Goal: Task Accomplishment & Management: Use online tool/utility

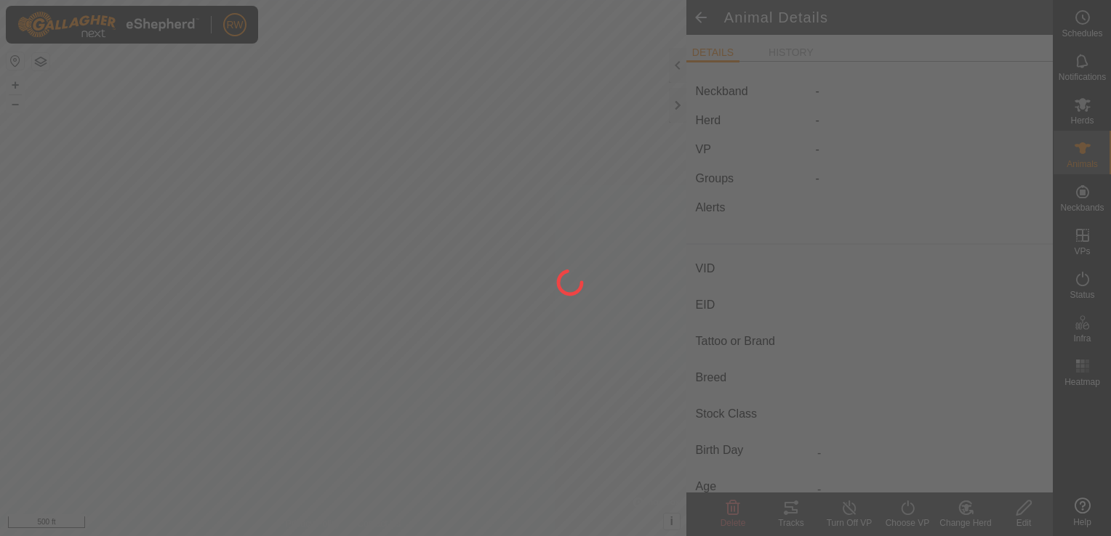
type input "66718"
type input "-"
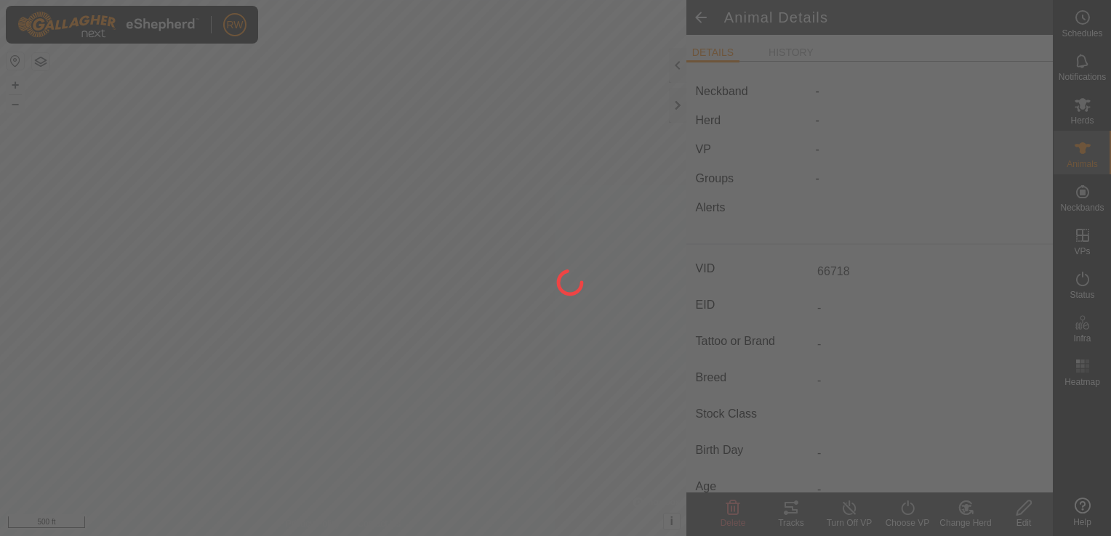
type input "0 kg"
type input "-"
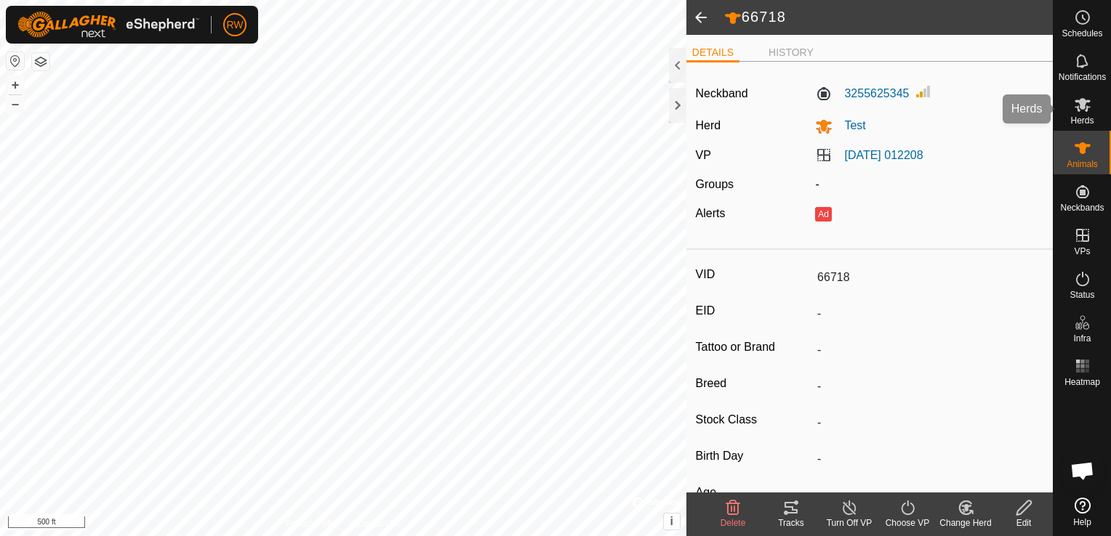
click at [1074, 123] on span "Herds" at bounding box center [1081, 120] width 23 height 9
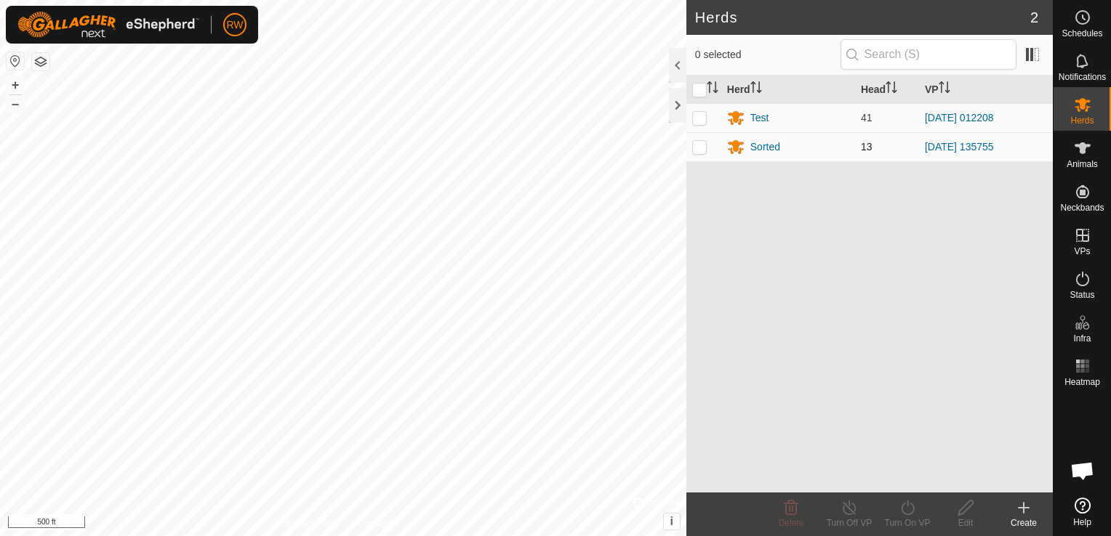
click at [706, 148] on p-checkbox at bounding box center [699, 147] width 15 height 12
click at [704, 149] on p-checkbox at bounding box center [699, 147] width 15 height 12
checkbox input "false"
click at [700, 121] on p-checkbox at bounding box center [699, 118] width 15 height 12
checkbox input "true"
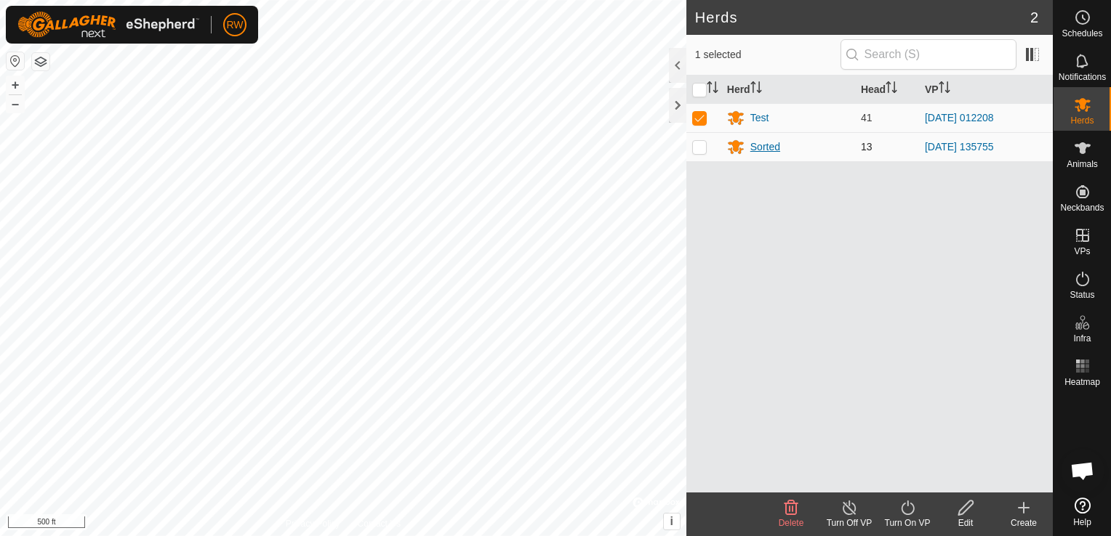
click at [757, 144] on div "Sorted" at bounding box center [765, 147] width 30 height 15
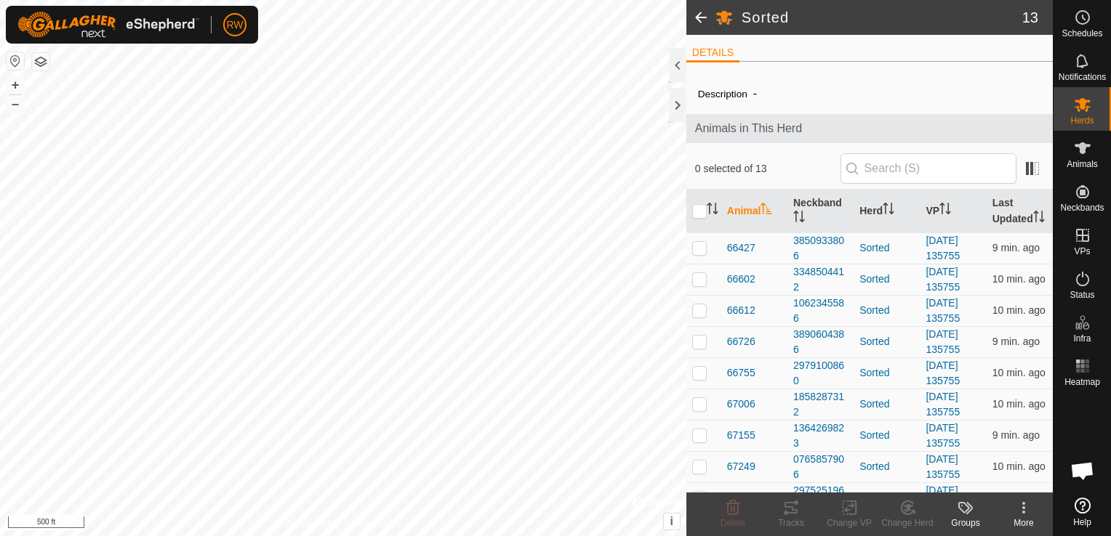
click at [389, 536] on html "RW Schedules Notifications Herds Animals Neckbands VPs Status Infra Heatmap Hel…" at bounding box center [555, 268] width 1111 height 536
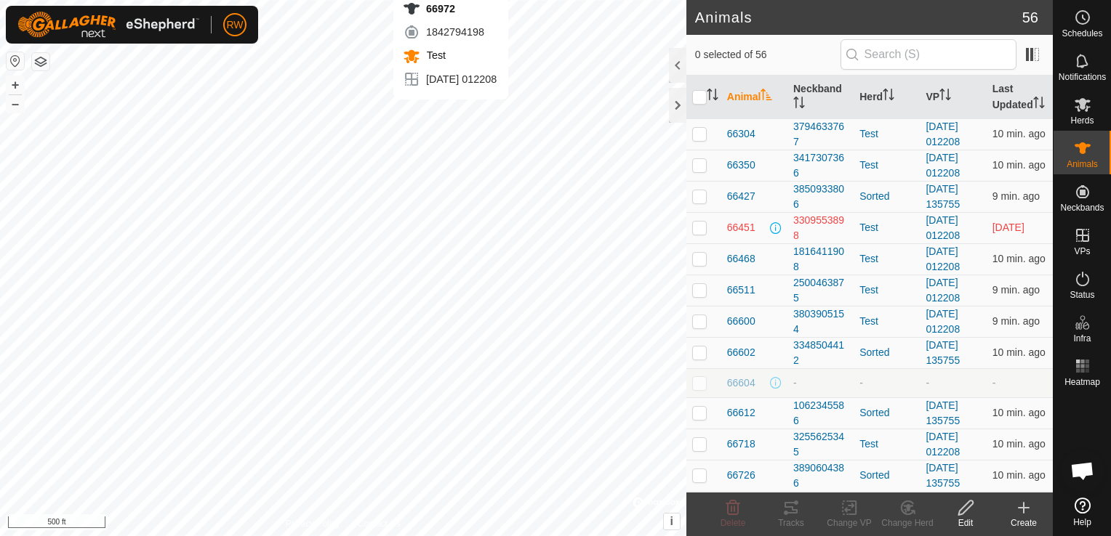
checkbox input "true"
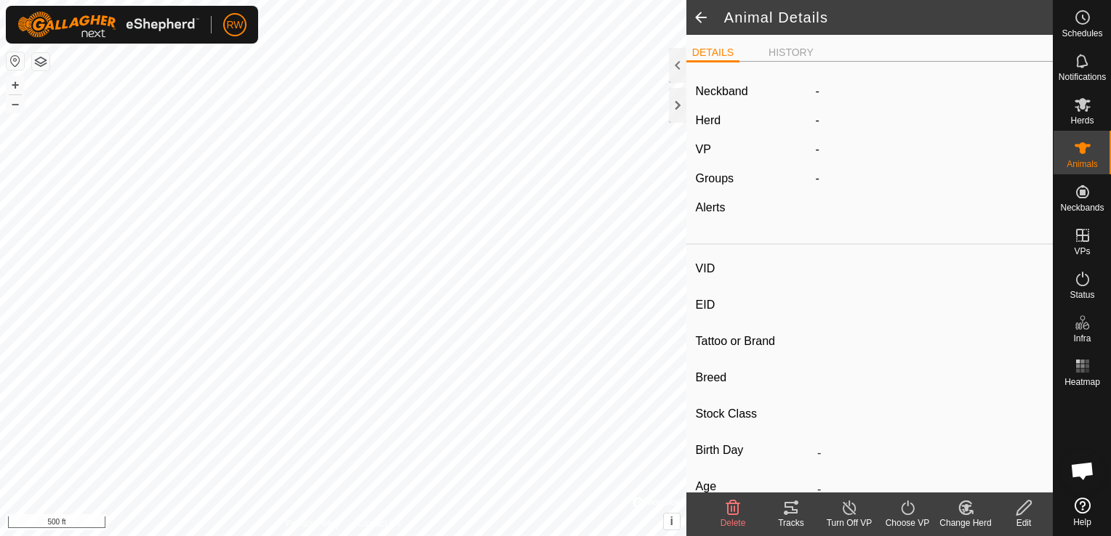
type input "66972"
type input "-"
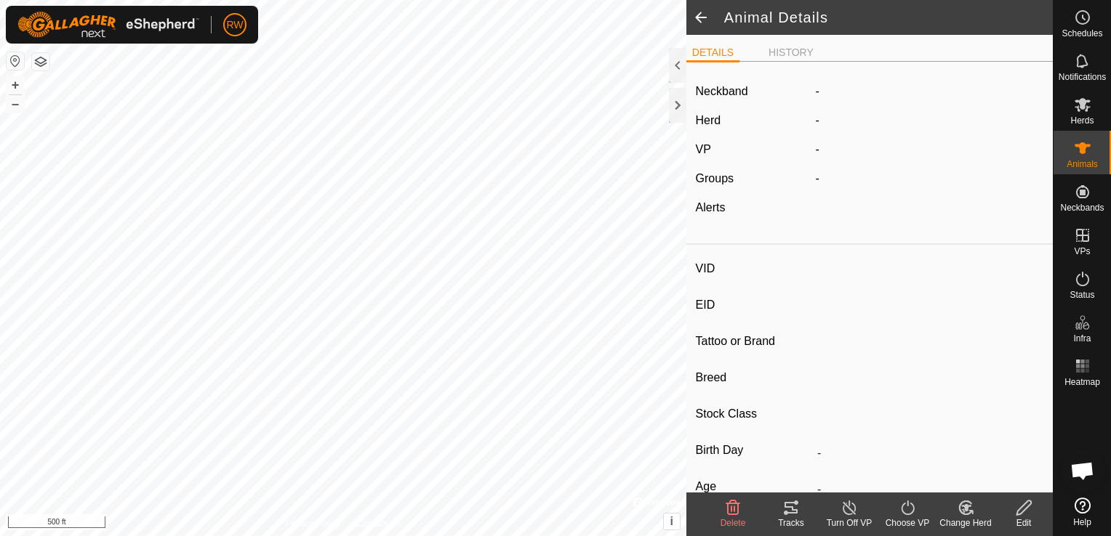
type input "0 kg"
type input "-"
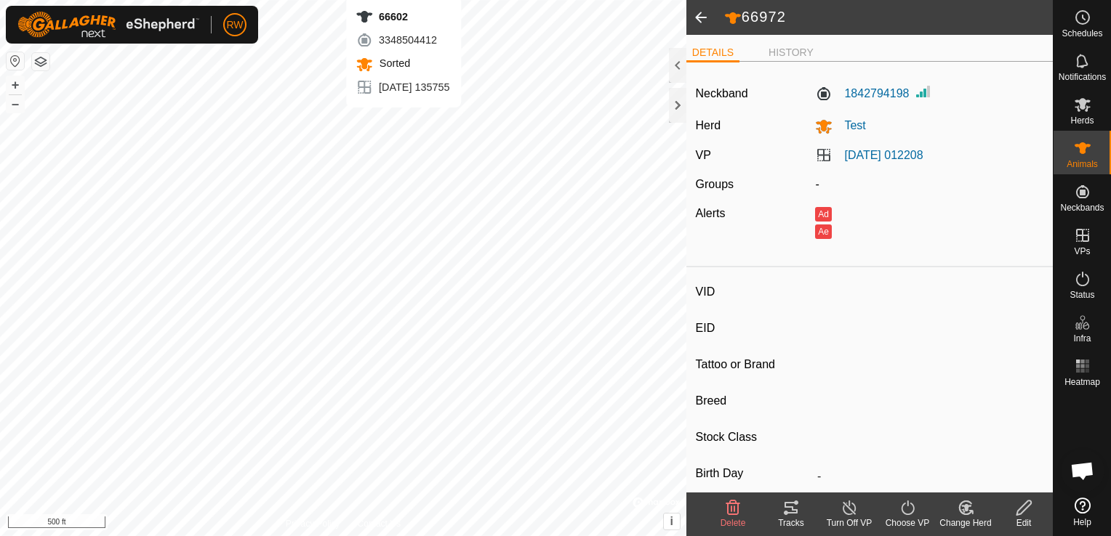
type input "66602"
type input "-"
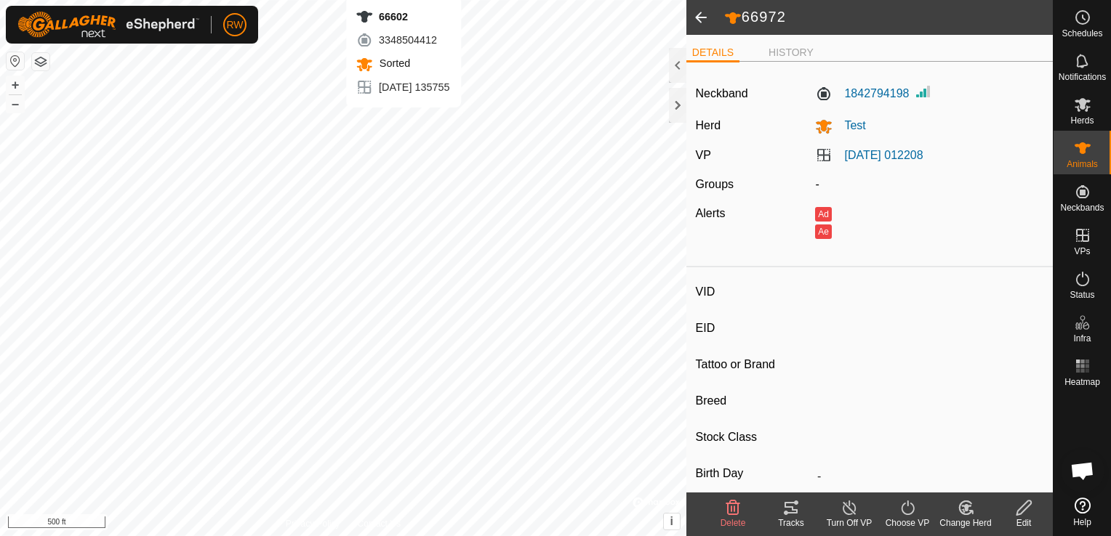
type input "0 kg"
type input "-"
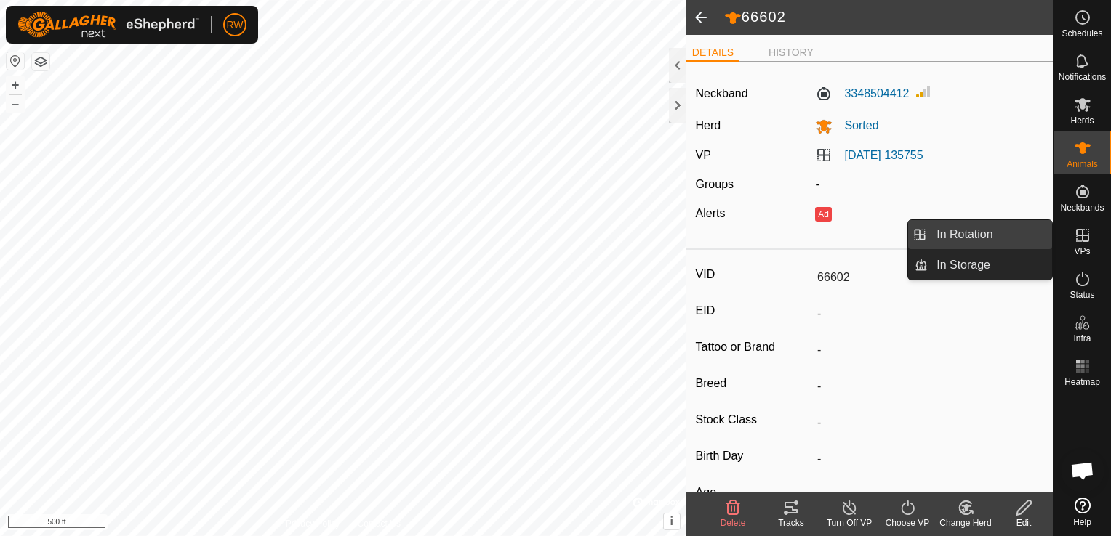
drag, startPoint x: 1017, startPoint y: 227, endPoint x: 988, endPoint y: 226, distance: 28.4
click at [988, 226] on link "In Rotation" at bounding box center [989, 234] width 124 height 29
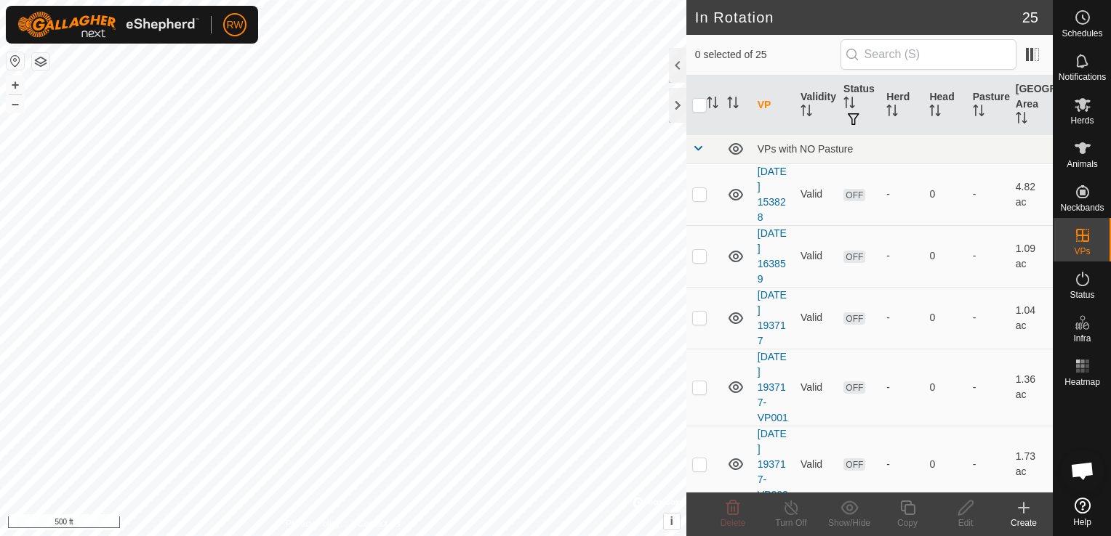
click at [1018, 503] on icon at bounding box center [1023, 507] width 17 height 17
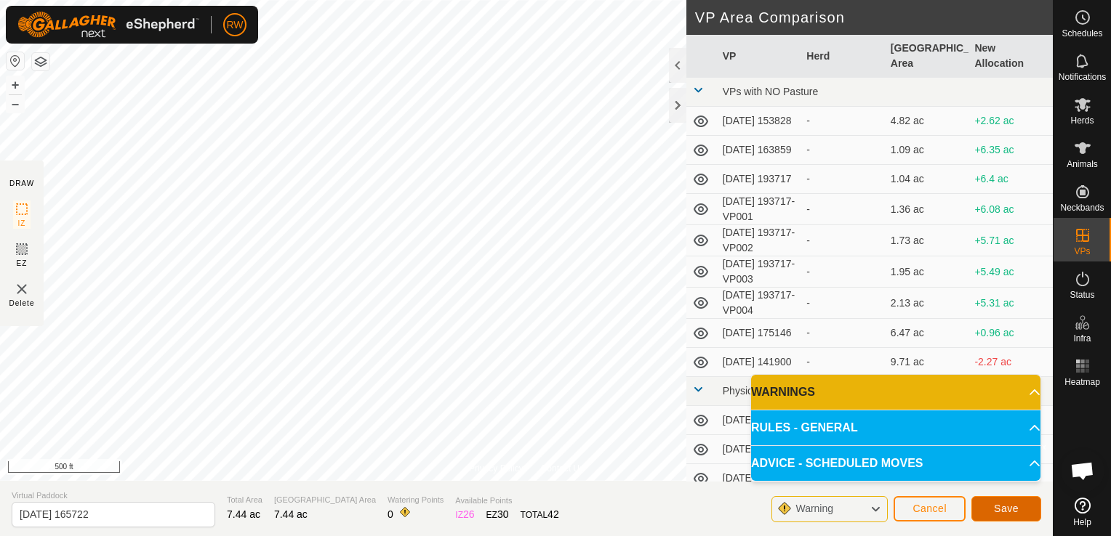
click at [1016, 512] on span "Save" at bounding box center [1006, 509] width 25 height 12
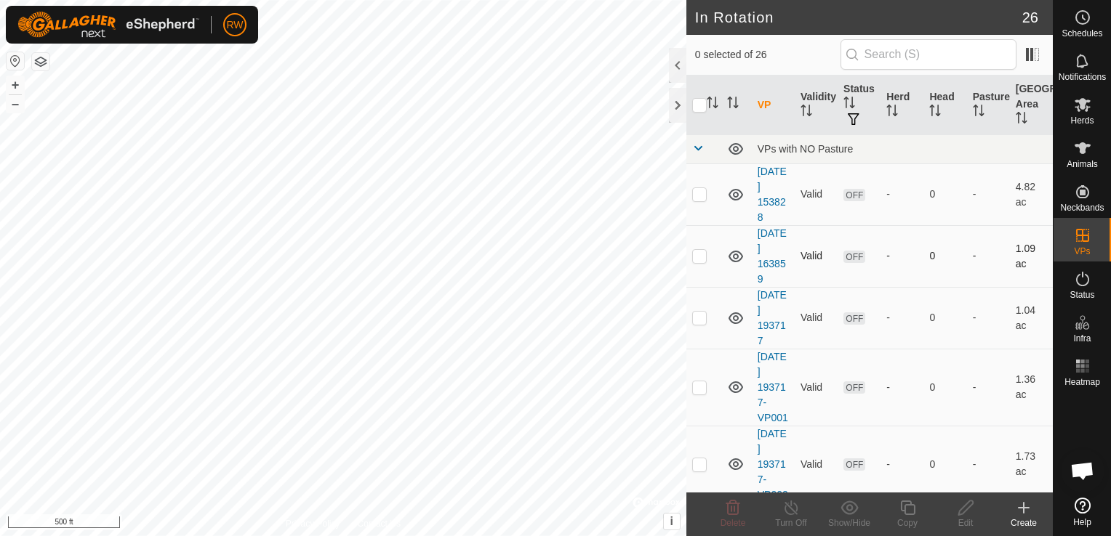
checkbox input "true"
click at [1095, 134] on div "Animals" at bounding box center [1081, 153] width 57 height 44
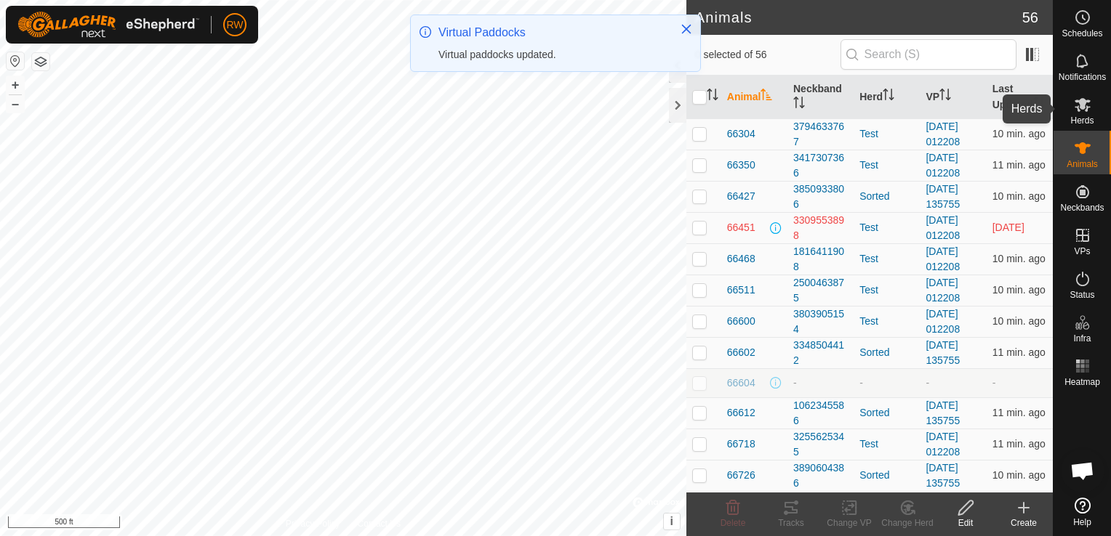
click at [1096, 118] on div "Herds" at bounding box center [1081, 109] width 57 height 44
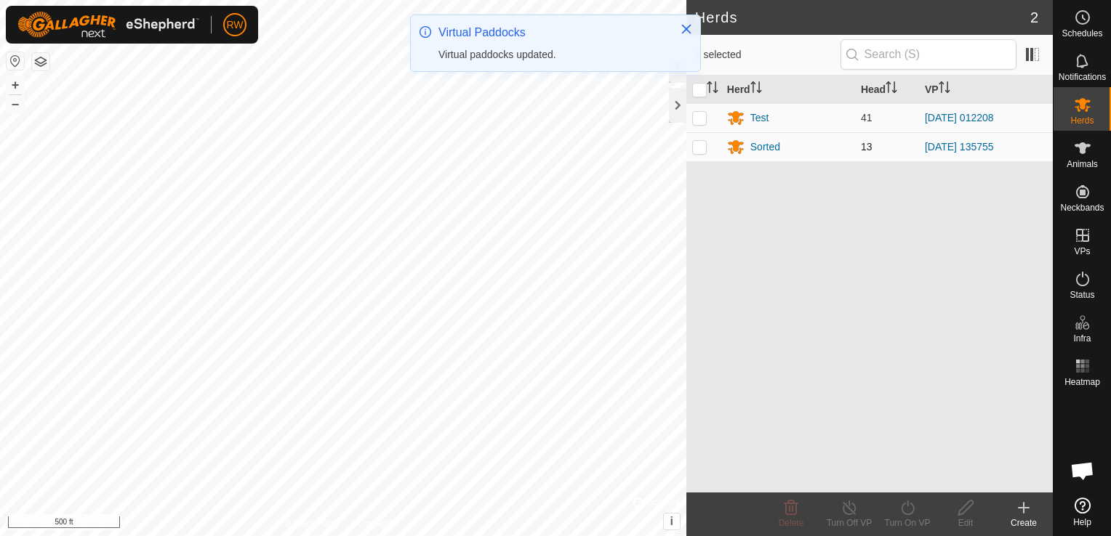
click at [696, 150] on p-checkbox at bounding box center [699, 147] width 15 height 12
checkbox input "true"
click at [689, 28] on icon "Close" at bounding box center [686, 29] width 12 height 12
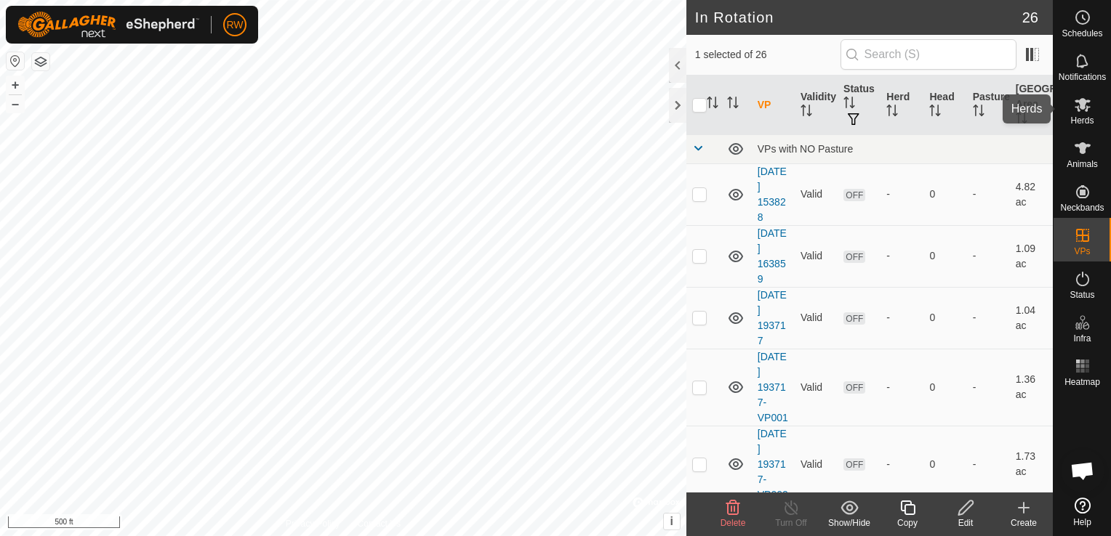
click at [1090, 114] on es-mob-svg-icon at bounding box center [1082, 104] width 26 height 23
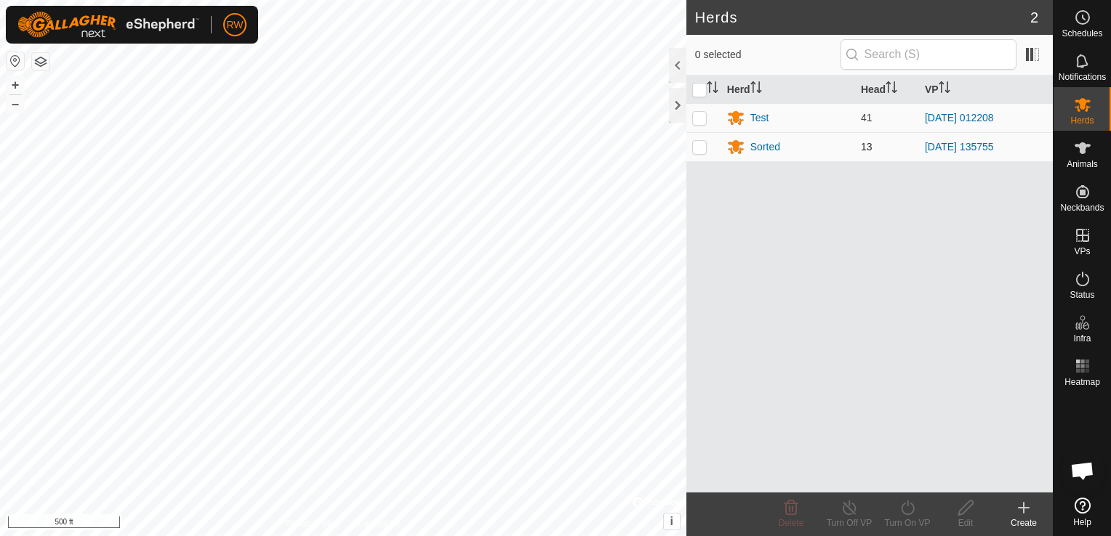
click at [701, 150] on p-checkbox at bounding box center [699, 147] width 15 height 12
checkbox input "true"
click at [898, 503] on icon at bounding box center [907, 507] width 18 height 17
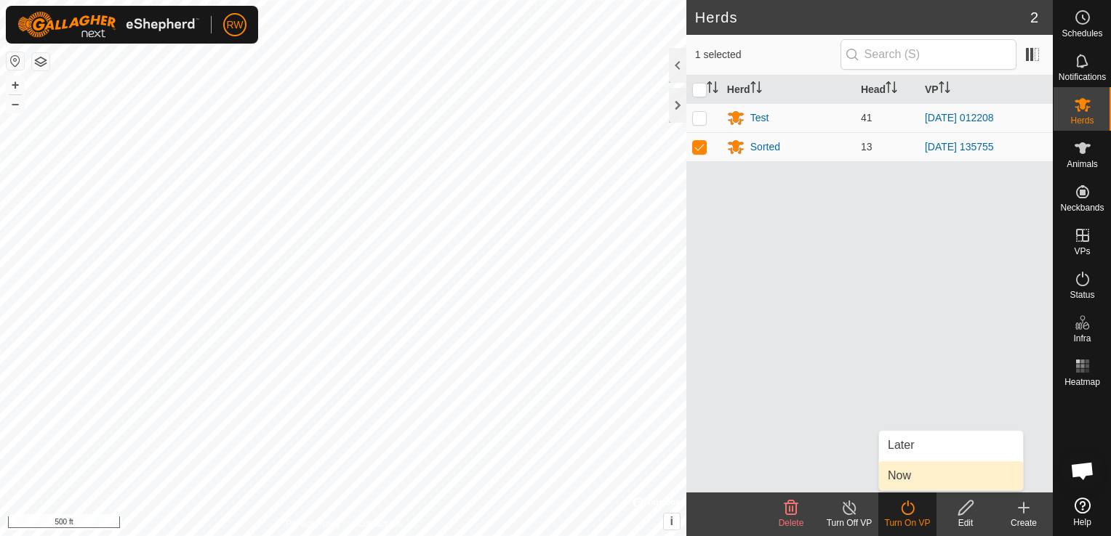
click at [915, 475] on link "Now" at bounding box center [951, 476] width 144 height 29
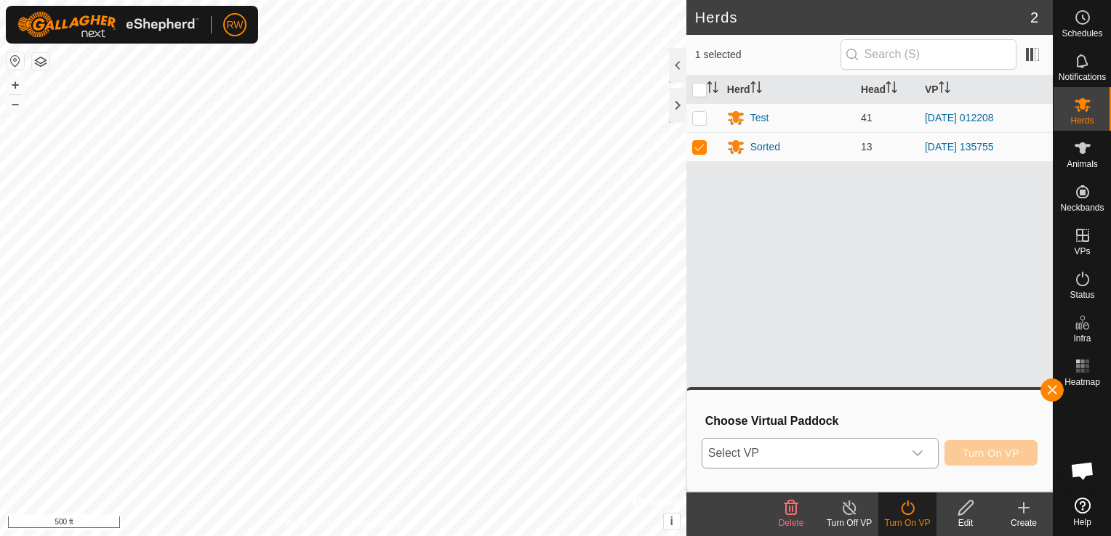
click at [920, 464] on div "dropdown trigger" at bounding box center [917, 453] width 29 height 29
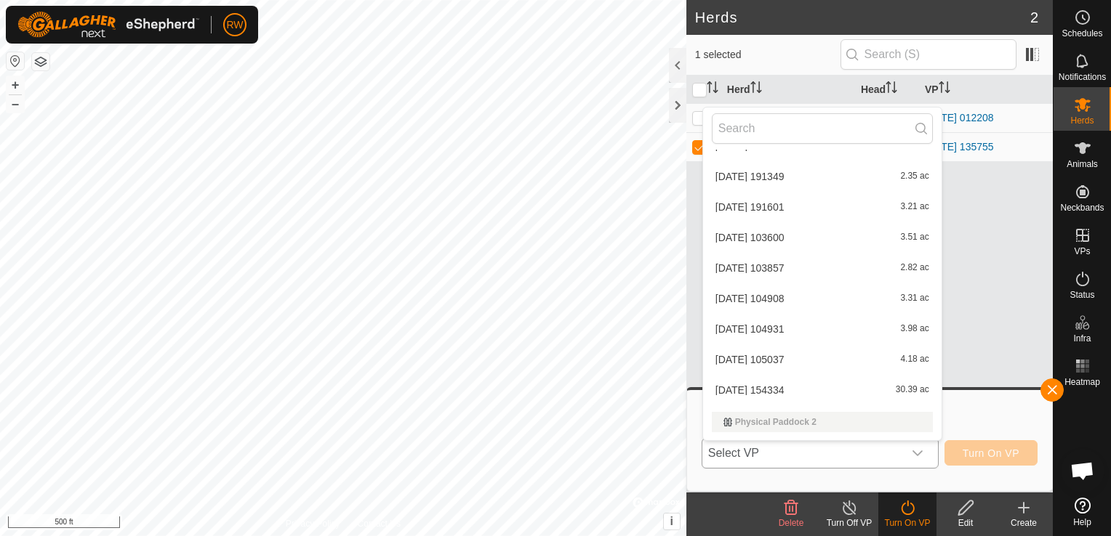
scroll to position [602, 0]
click at [868, 428] on li "[DATE] 135755 7.12 ac" at bounding box center [822, 425] width 238 height 29
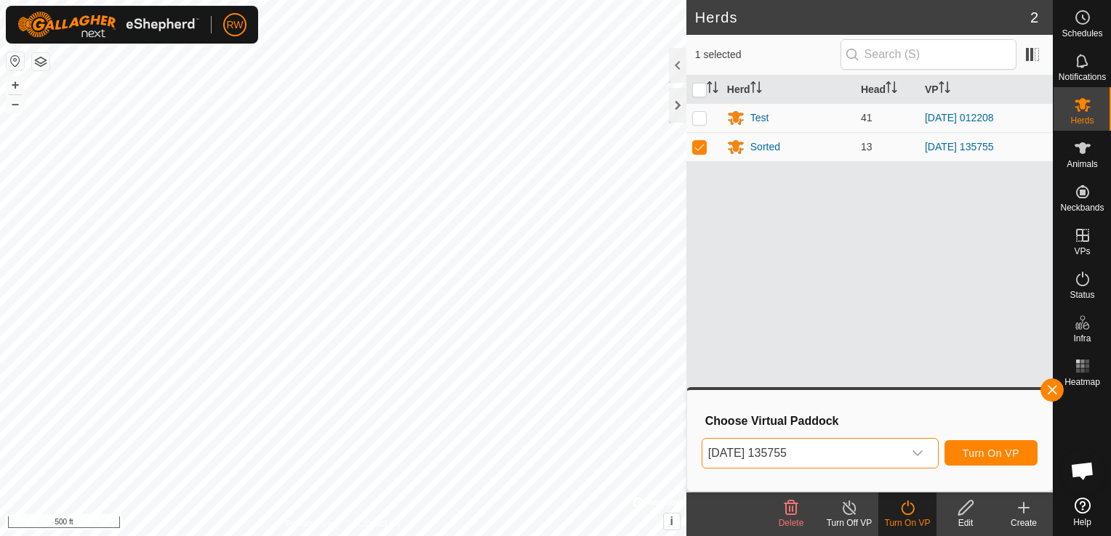
click at [899, 455] on span "[DATE] 135755" at bounding box center [802, 453] width 201 height 29
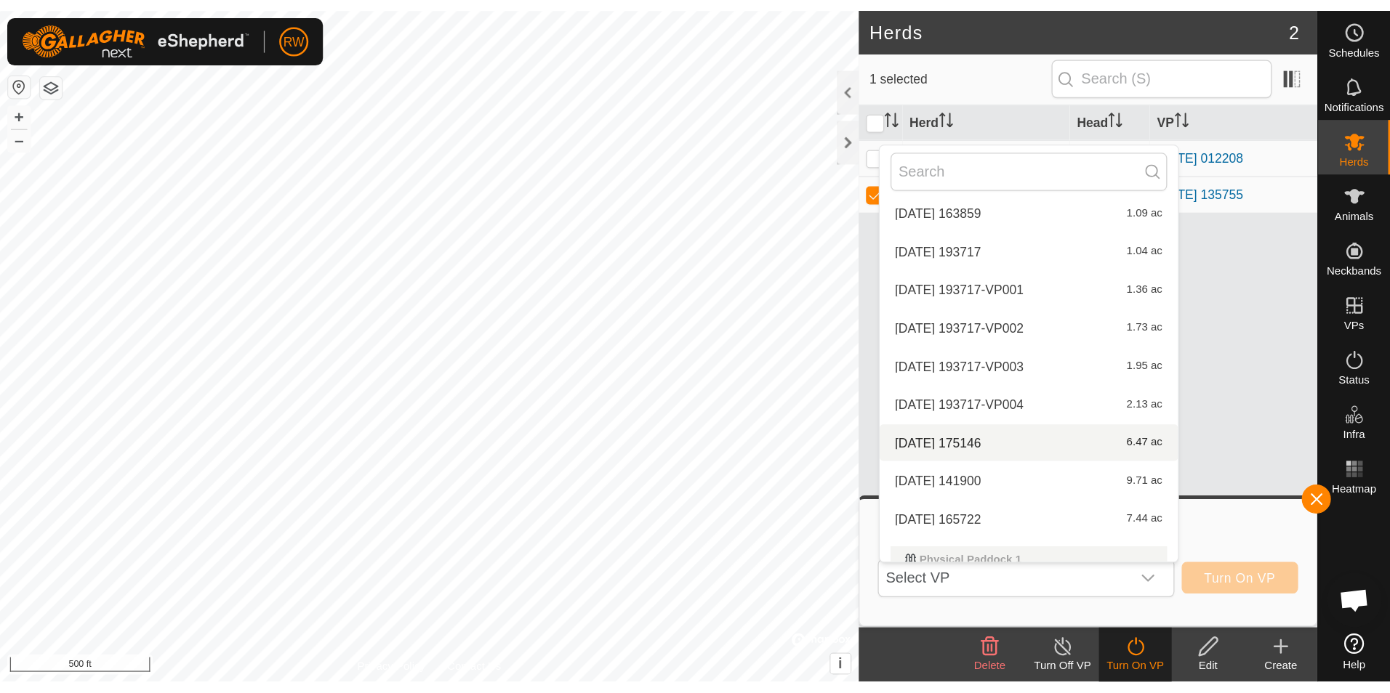
scroll to position [68, 0]
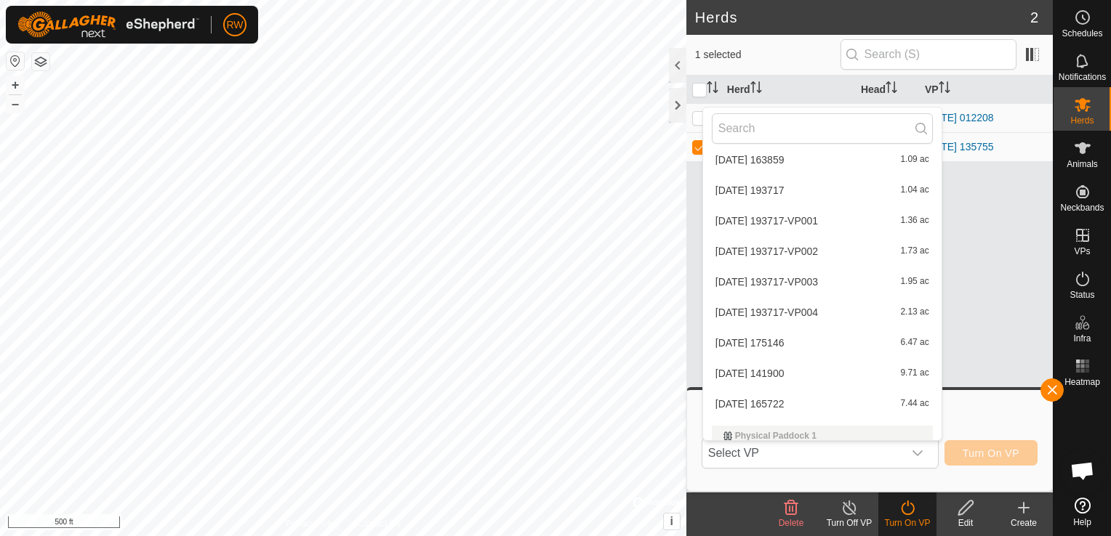
click at [836, 406] on li "[DATE] 165722 7.44 ac" at bounding box center [822, 404] width 238 height 29
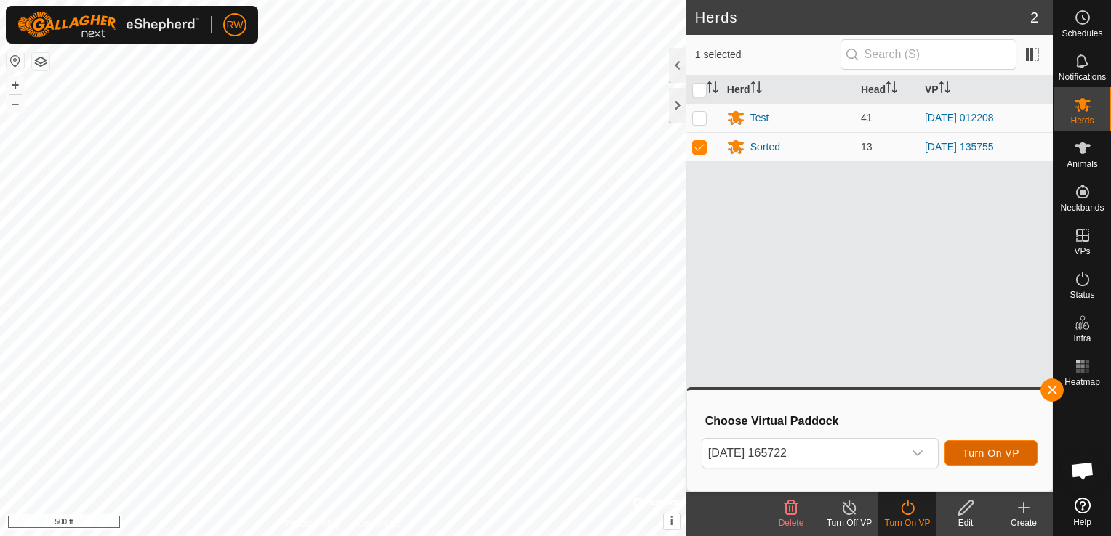
click at [974, 448] on span "Turn On VP" at bounding box center [990, 454] width 57 height 12
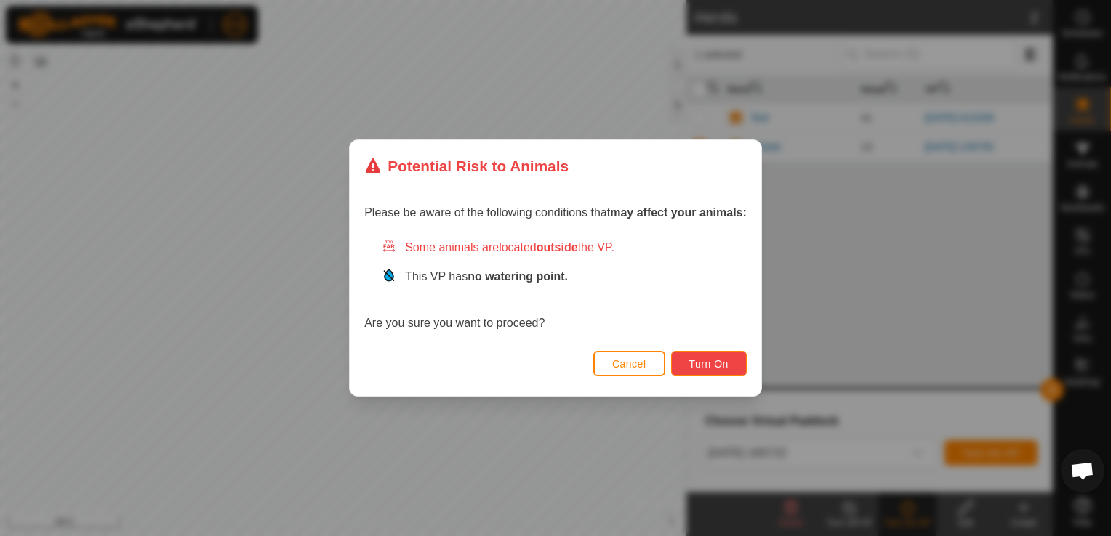
click at [695, 372] on button "Turn On" at bounding box center [709, 363] width 76 height 25
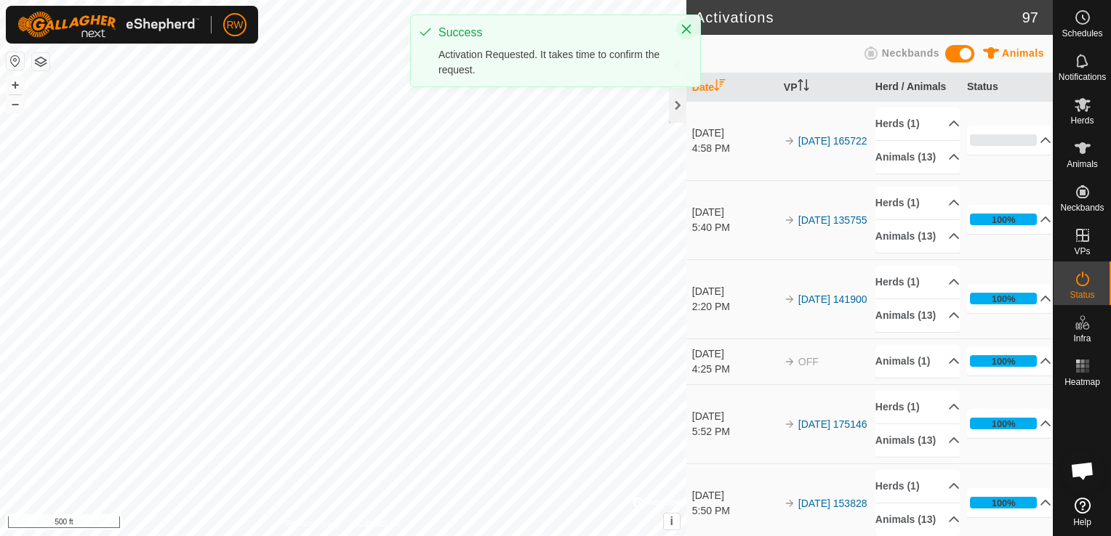
click at [684, 33] on icon "Close" at bounding box center [686, 29] width 12 height 12
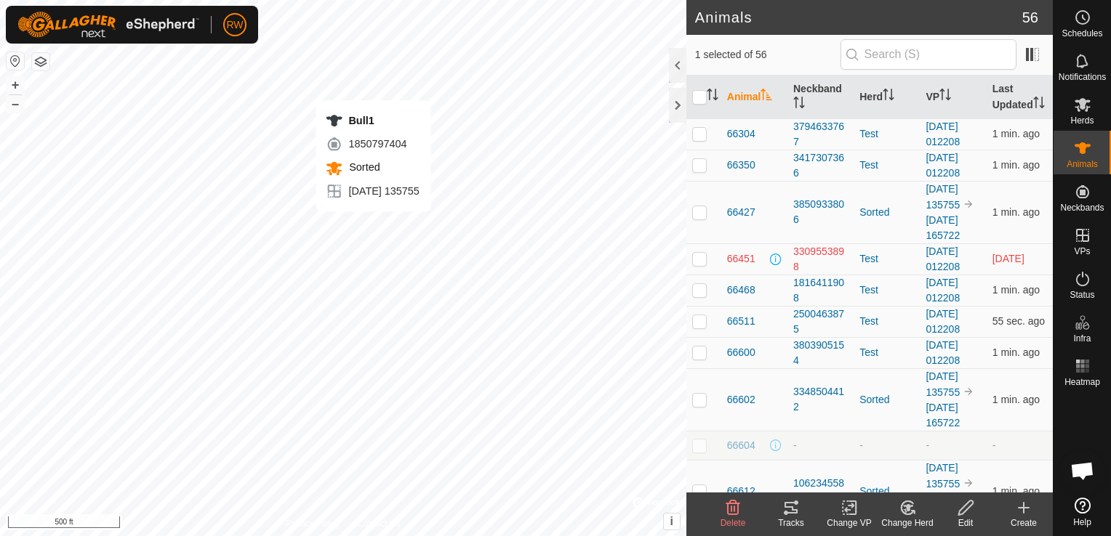
checkbox input "false"
checkbox input "true"
click at [680, 102] on div at bounding box center [677, 105] width 17 height 35
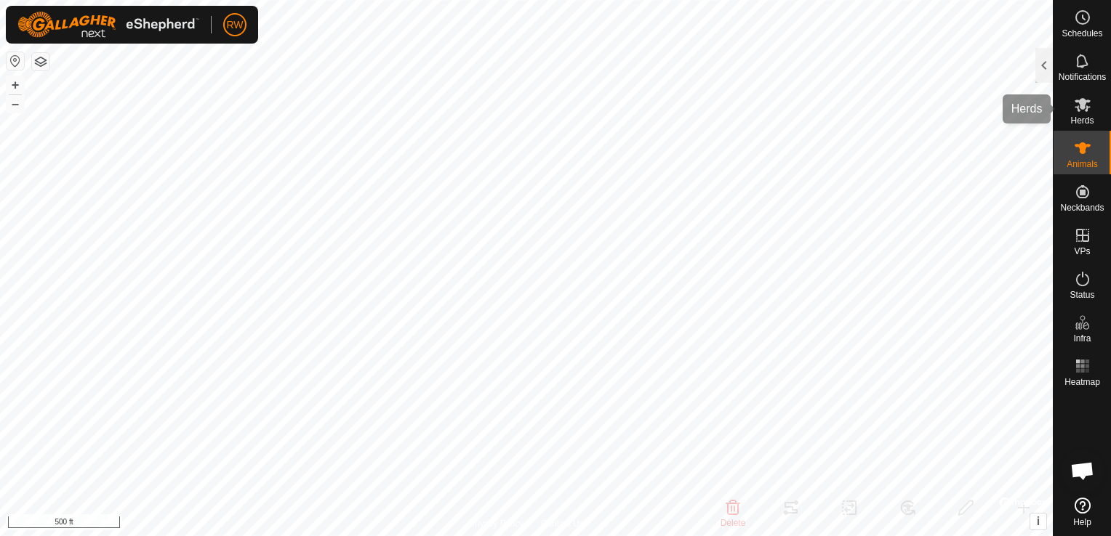
click at [1084, 113] on es-mob-svg-icon at bounding box center [1082, 104] width 26 height 23
click at [1065, 106] on div "Herds" at bounding box center [1081, 109] width 57 height 44
drag, startPoint x: 1065, startPoint y: 106, endPoint x: 1093, endPoint y: 118, distance: 30.6
click at [1093, 118] on span "Herds" at bounding box center [1081, 120] width 23 height 9
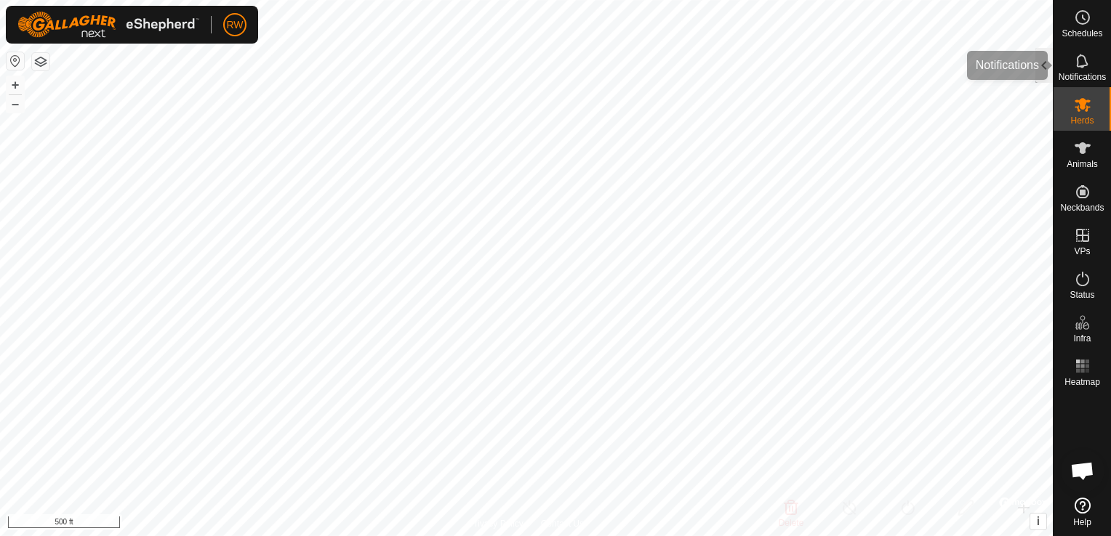
click at [1047, 74] on div at bounding box center [1043, 65] width 17 height 35
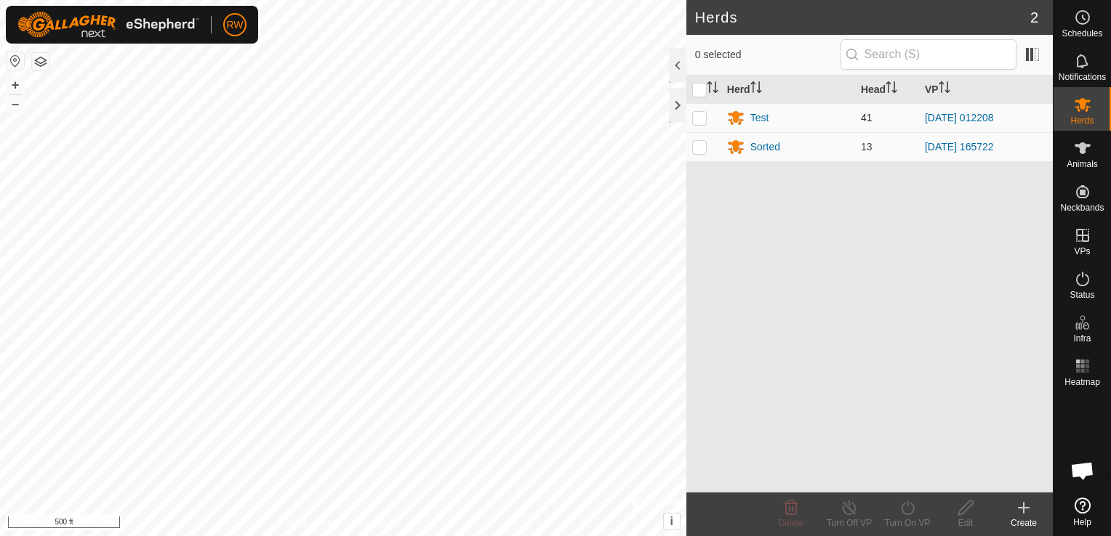
click at [702, 118] on p-checkbox at bounding box center [699, 118] width 15 height 12
checkbox input "true"
click at [901, 515] on icon at bounding box center [907, 507] width 18 height 17
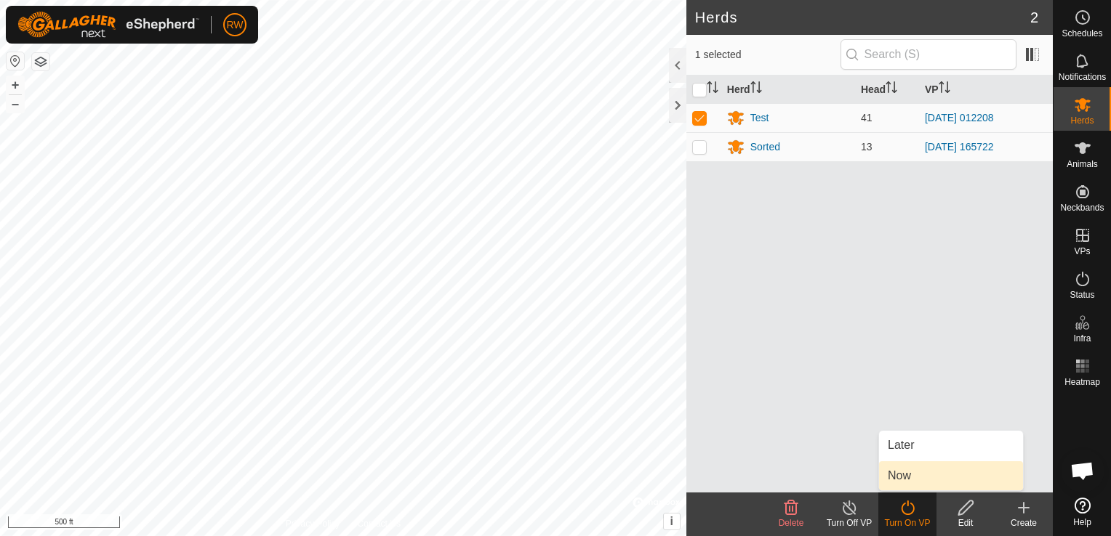
click at [919, 478] on link "Now" at bounding box center [951, 476] width 144 height 29
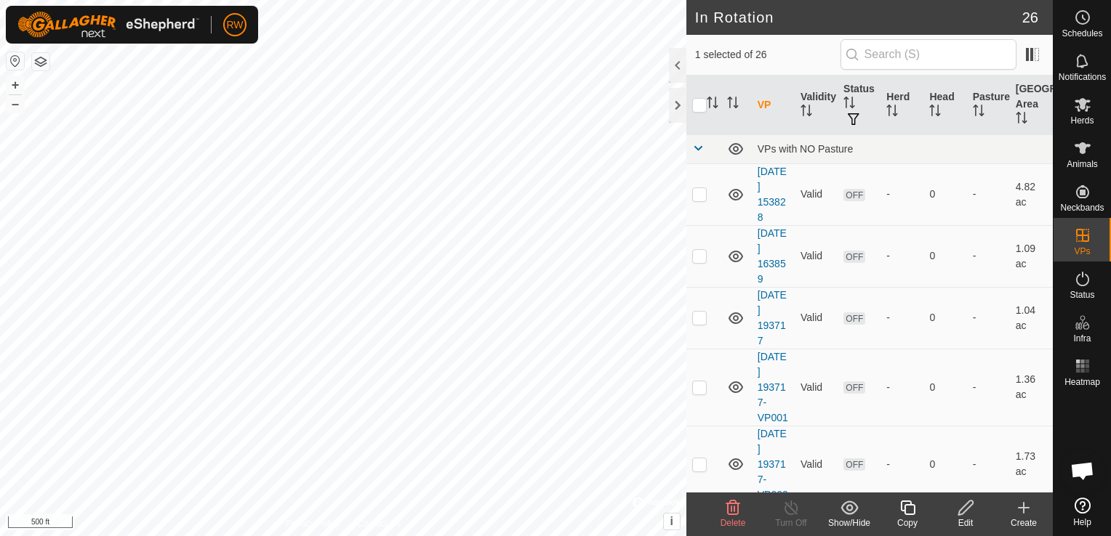
checkbox input "false"
checkbox input "true"
checkbox input "false"
checkbox input "true"
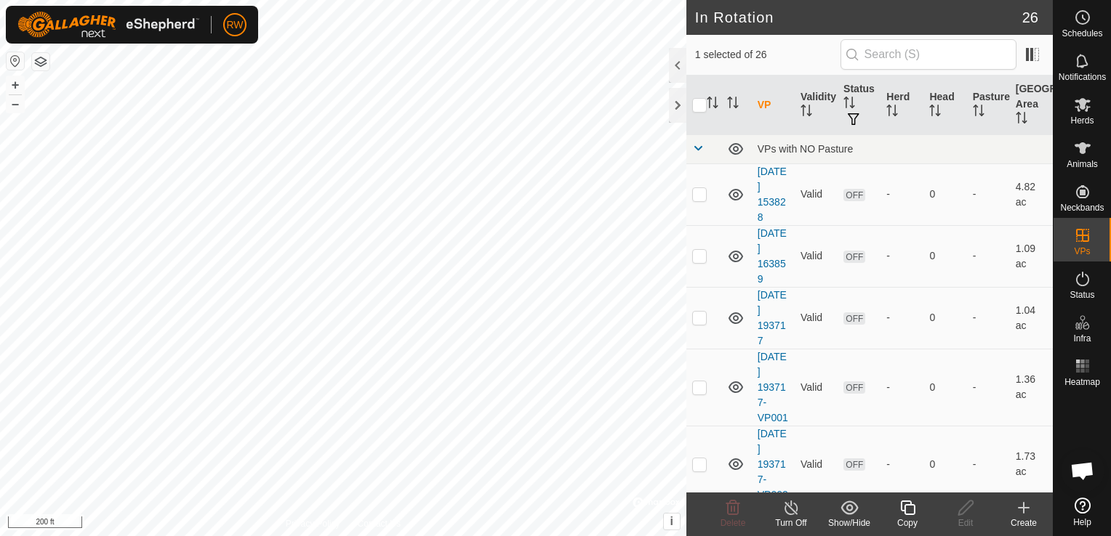
checkbox input "false"
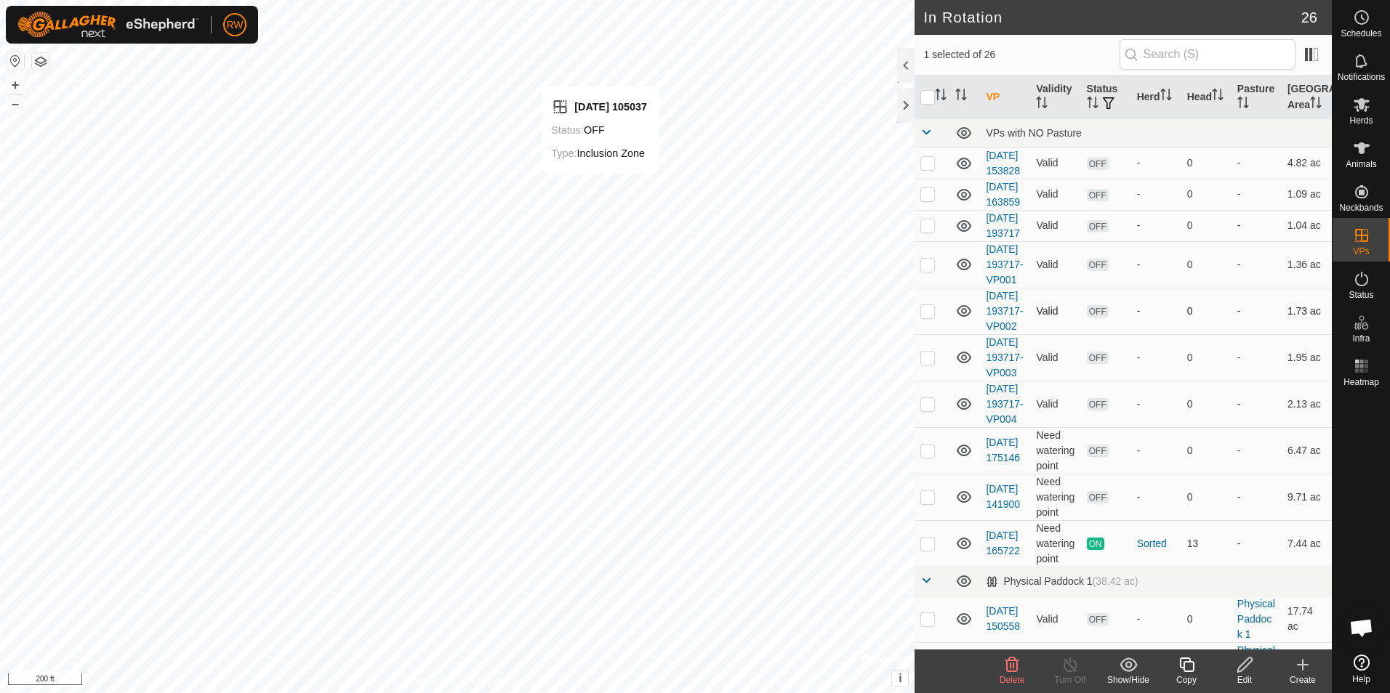
checkbox input "false"
checkbox input "true"
checkbox input "false"
click at [1110, 101] on icon at bounding box center [1361, 105] width 16 height 14
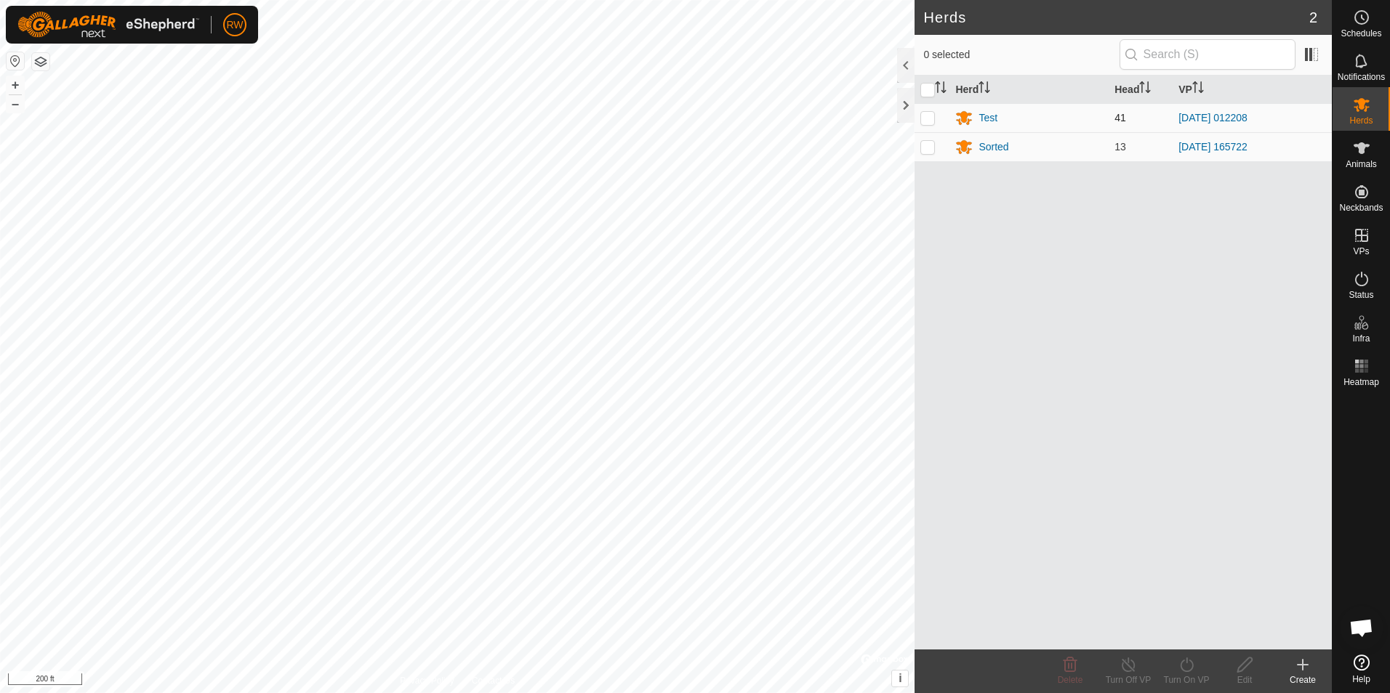
click at [930, 116] on p-checkbox at bounding box center [927, 118] width 15 height 12
checkbox input "true"
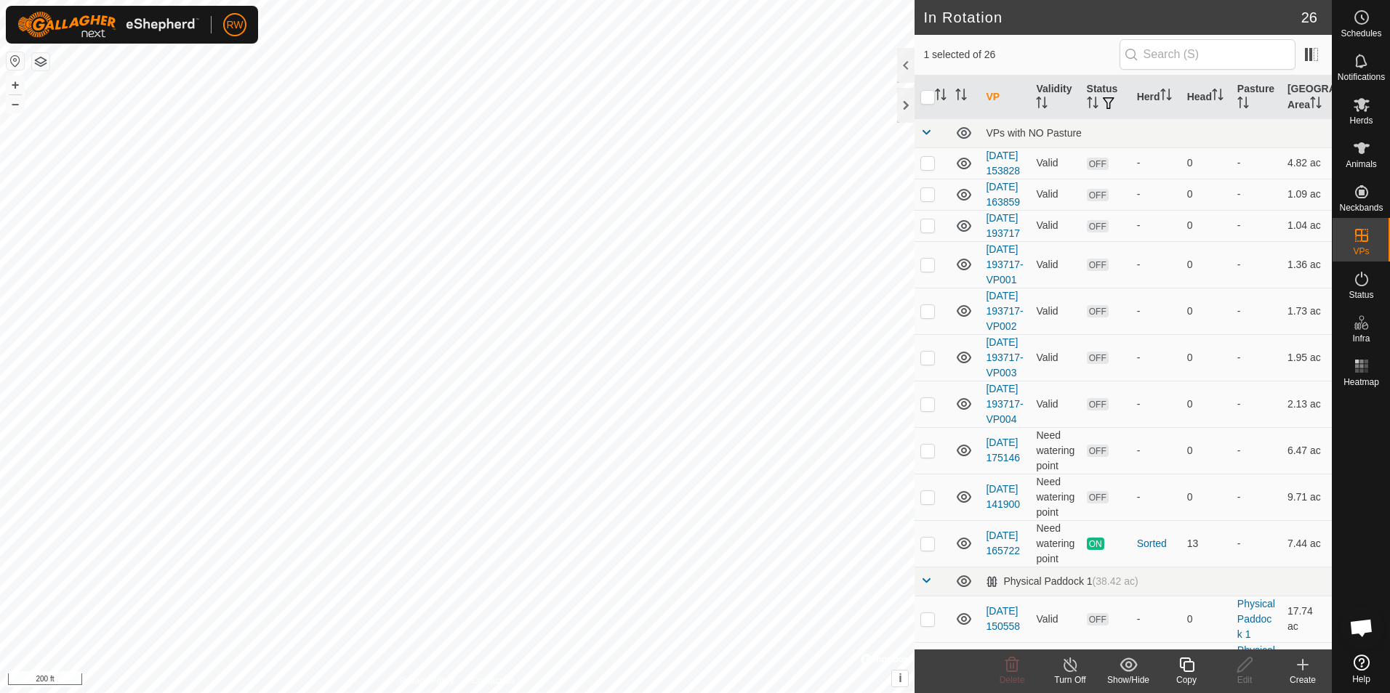
checkbox input "true"
checkbox input "false"
click at [1110, 116] on span "Herds" at bounding box center [1360, 120] width 23 height 9
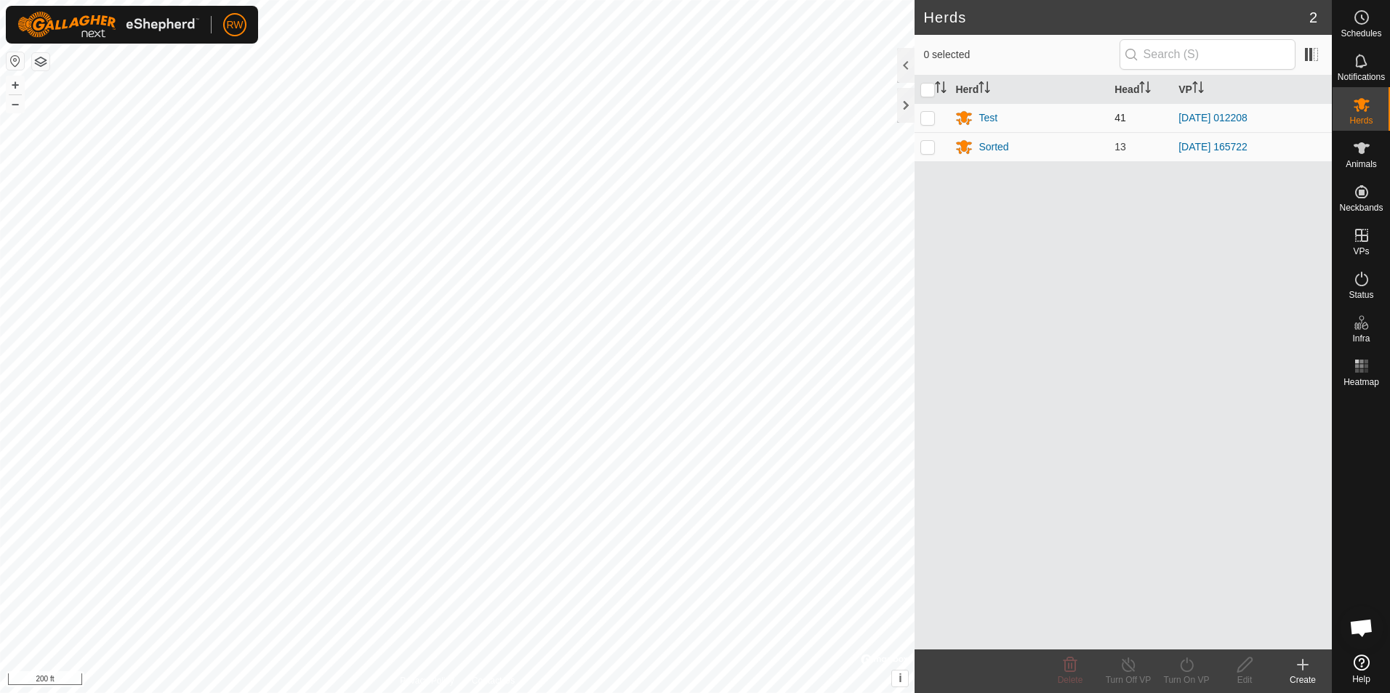
click at [923, 119] on p-checkbox at bounding box center [927, 118] width 15 height 12
checkbox input "true"
click at [1110, 536] on icon at bounding box center [1186, 665] width 13 height 15
click at [1110, 536] on link "Now" at bounding box center [1230, 633] width 144 height 29
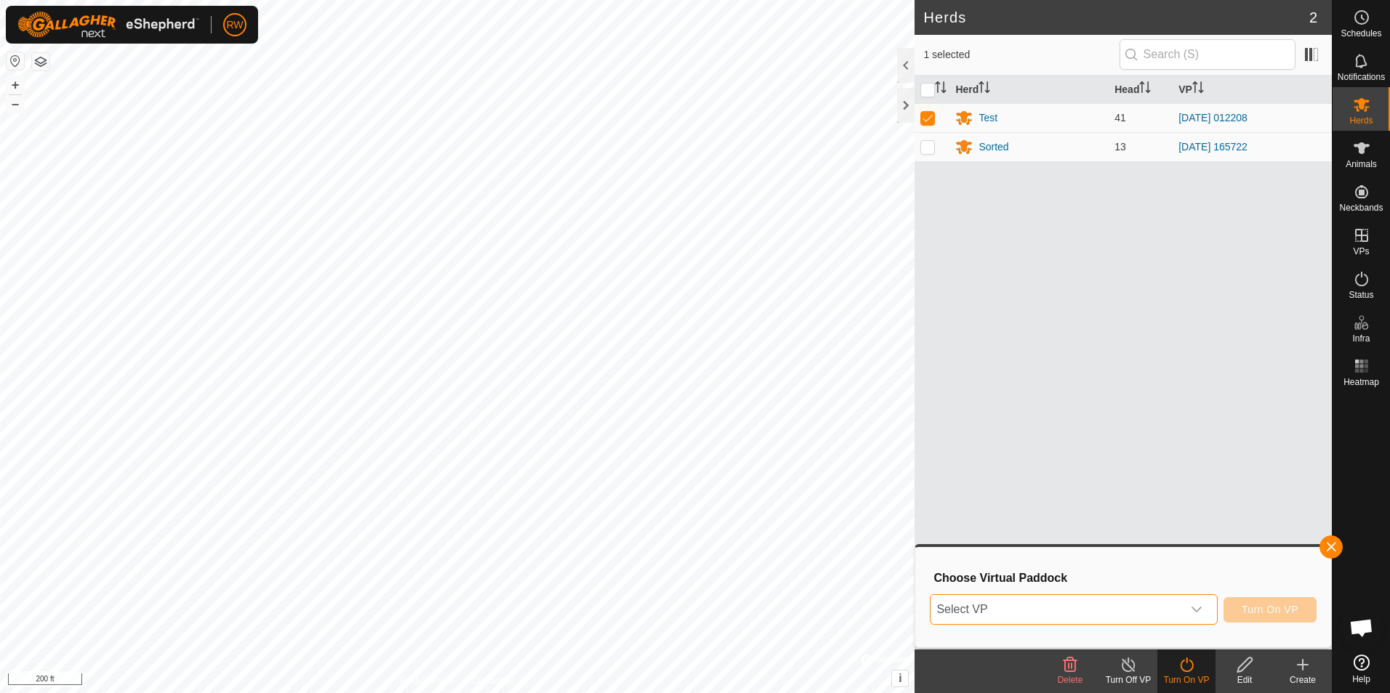
click at [1110, 536] on span "Select VP" at bounding box center [1055, 609] width 251 height 29
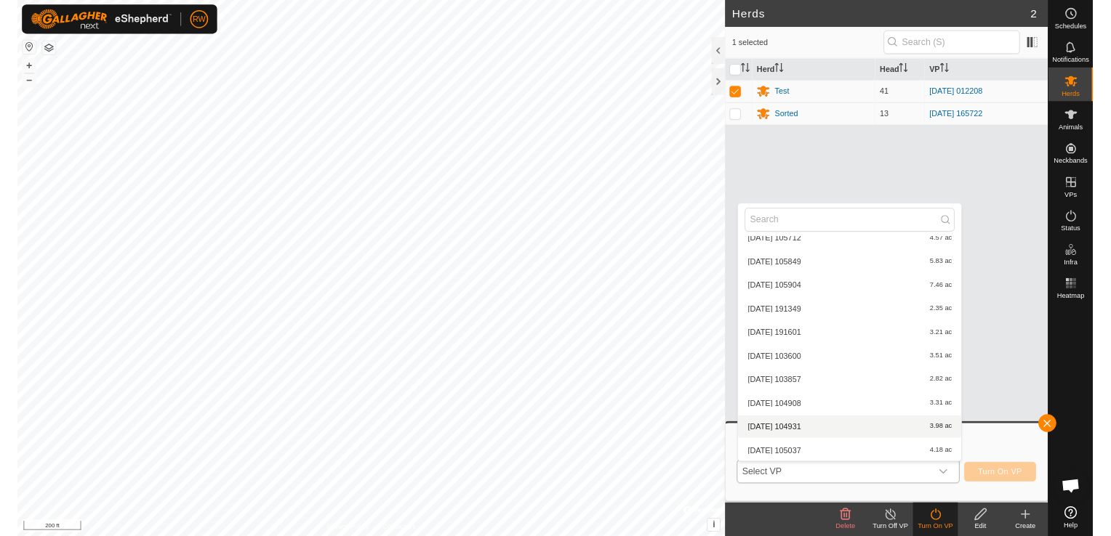
scroll to position [446, 0]
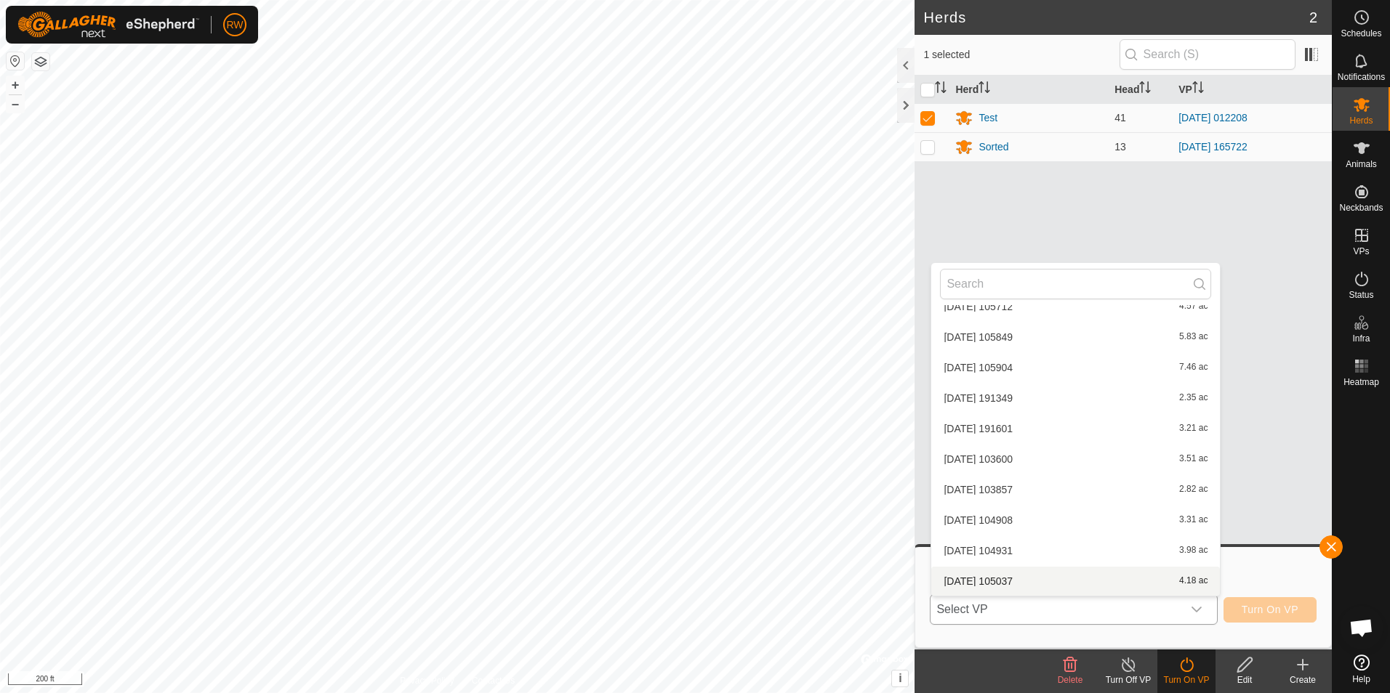
click at [1014, 536] on li "[DATE] 105037 4.18 ac" at bounding box center [1075, 581] width 289 height 29
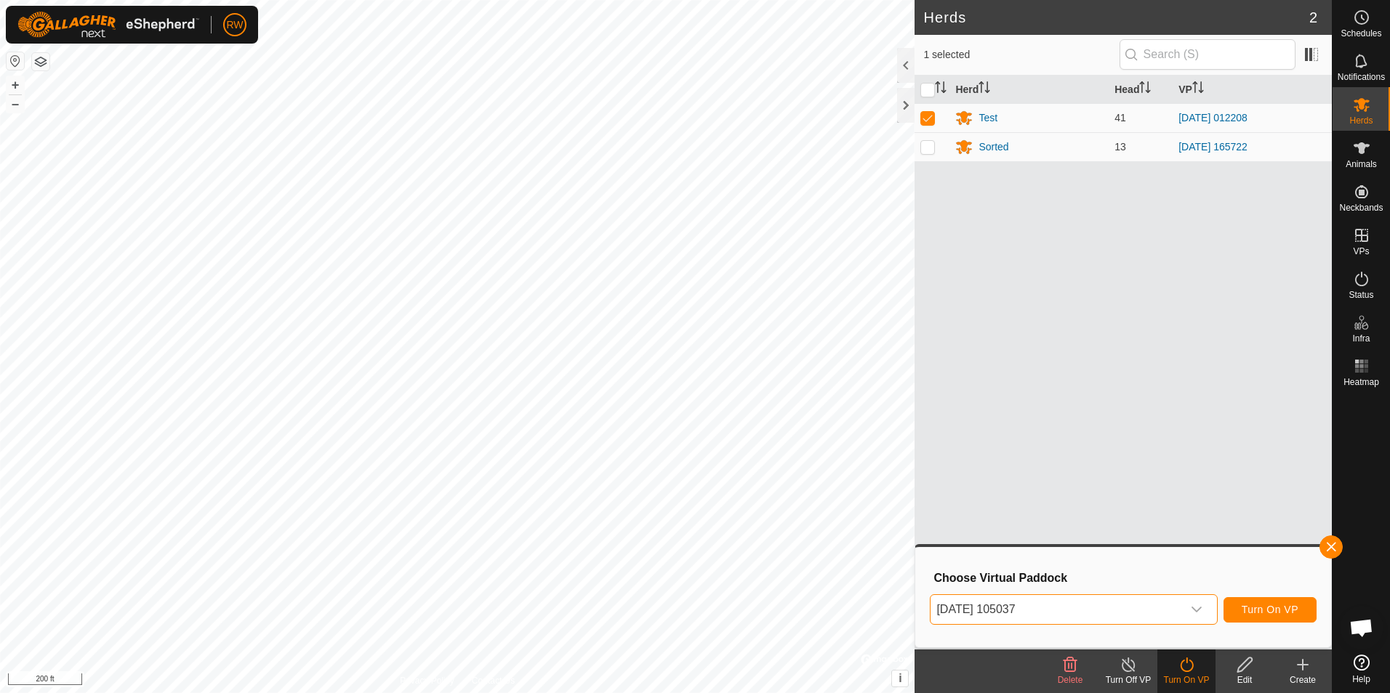
click at [1110, 536] on div "[DATE] 105037 Turn On VP" at bounding box center [1123, 609] width 387 height 35
click at [1110, 536] on span "Turn On VP" at bounding box center [1269, 610] width 57 height 12
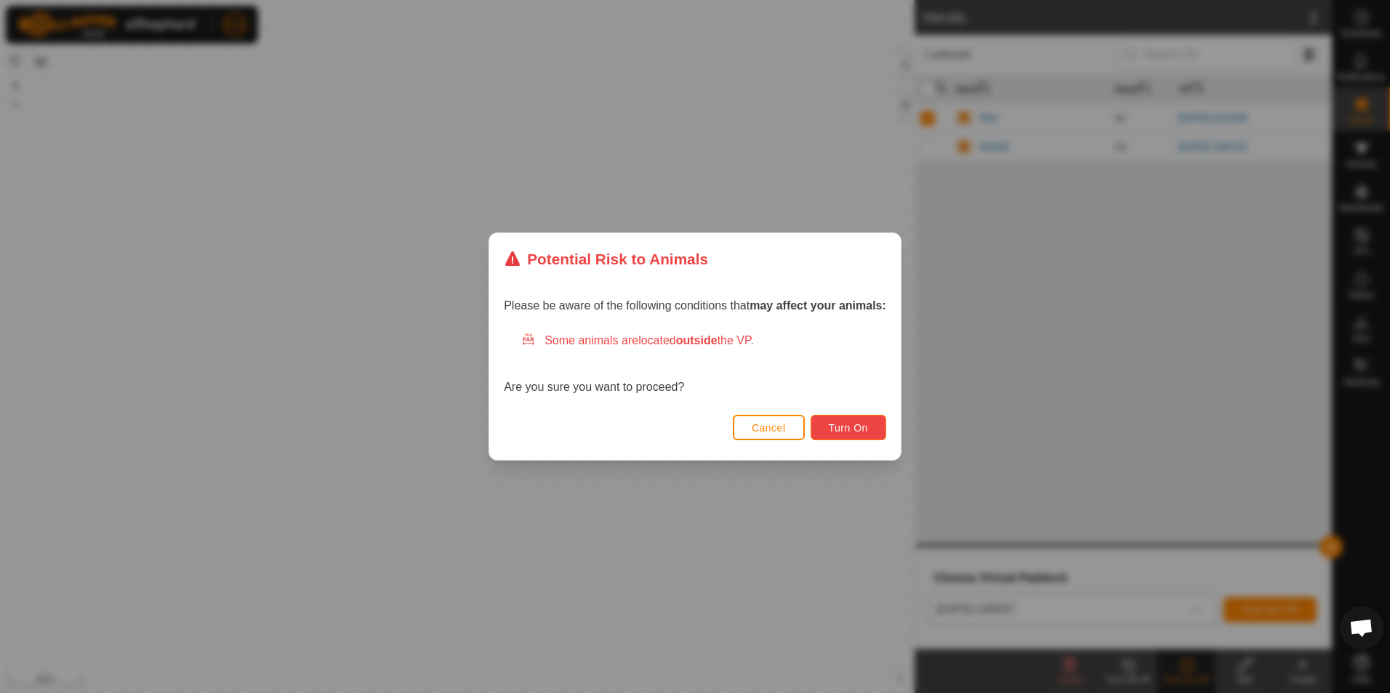
click at [836, 434] on span "Turn On" at bounding box center [848, 428] width 39 height 12
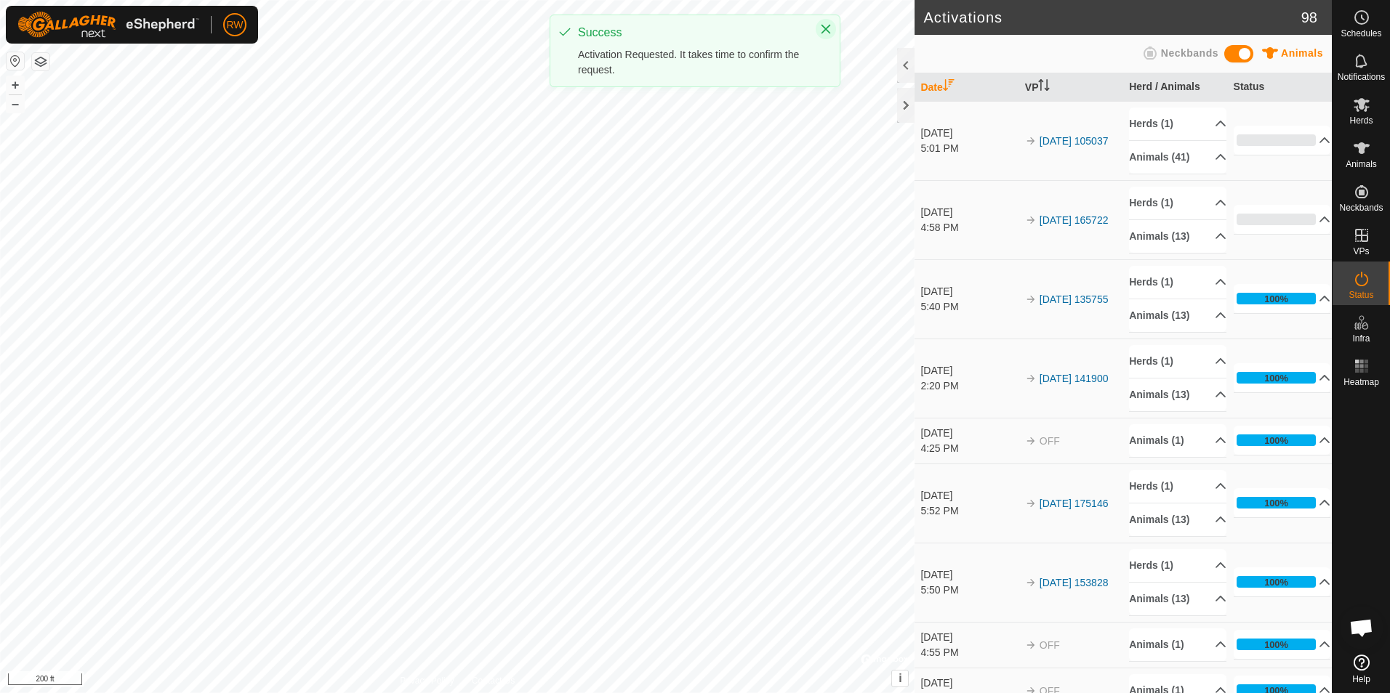
click at [826, 29] on icon "Close" at bounding box center [825, 29] width 9 height 9
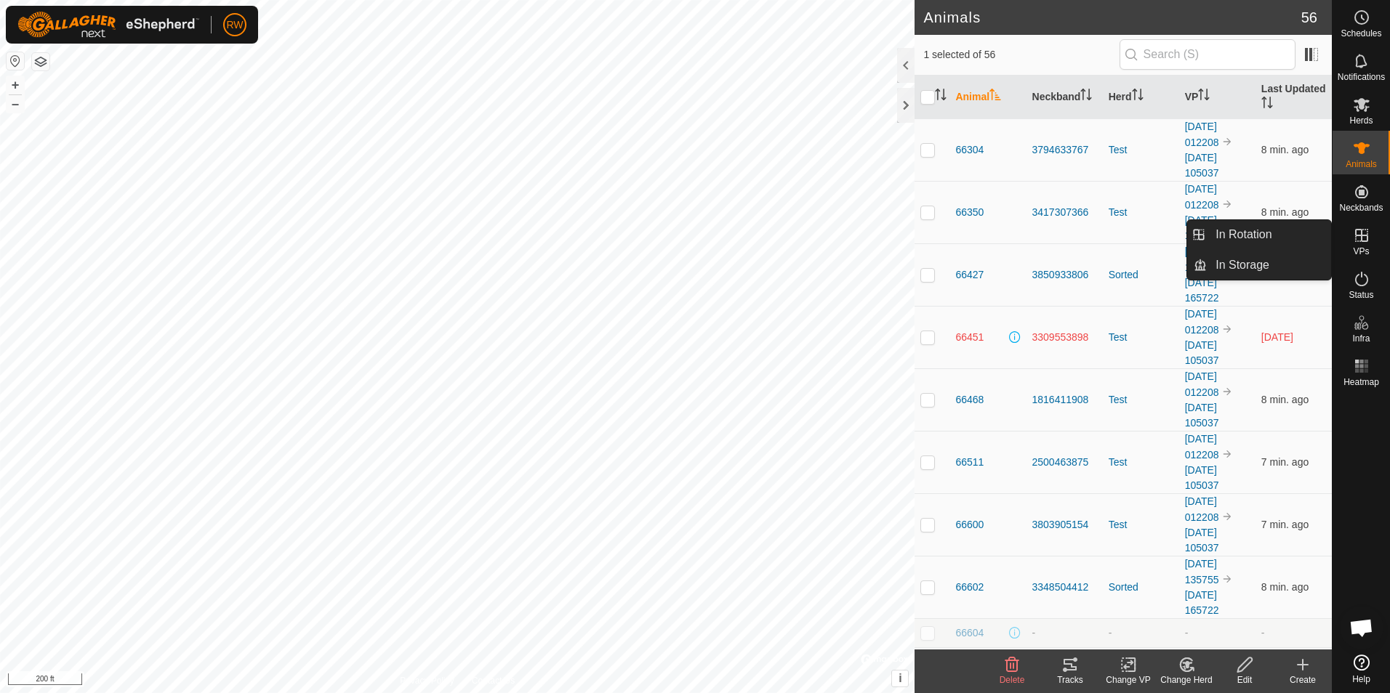
click at [1110, 235] on icon at bounding box center [1361, 235] width 17 height 17
click at [1110, 243] on link "In Rotation" at bounding box center [1268, 234] width 124 height 29
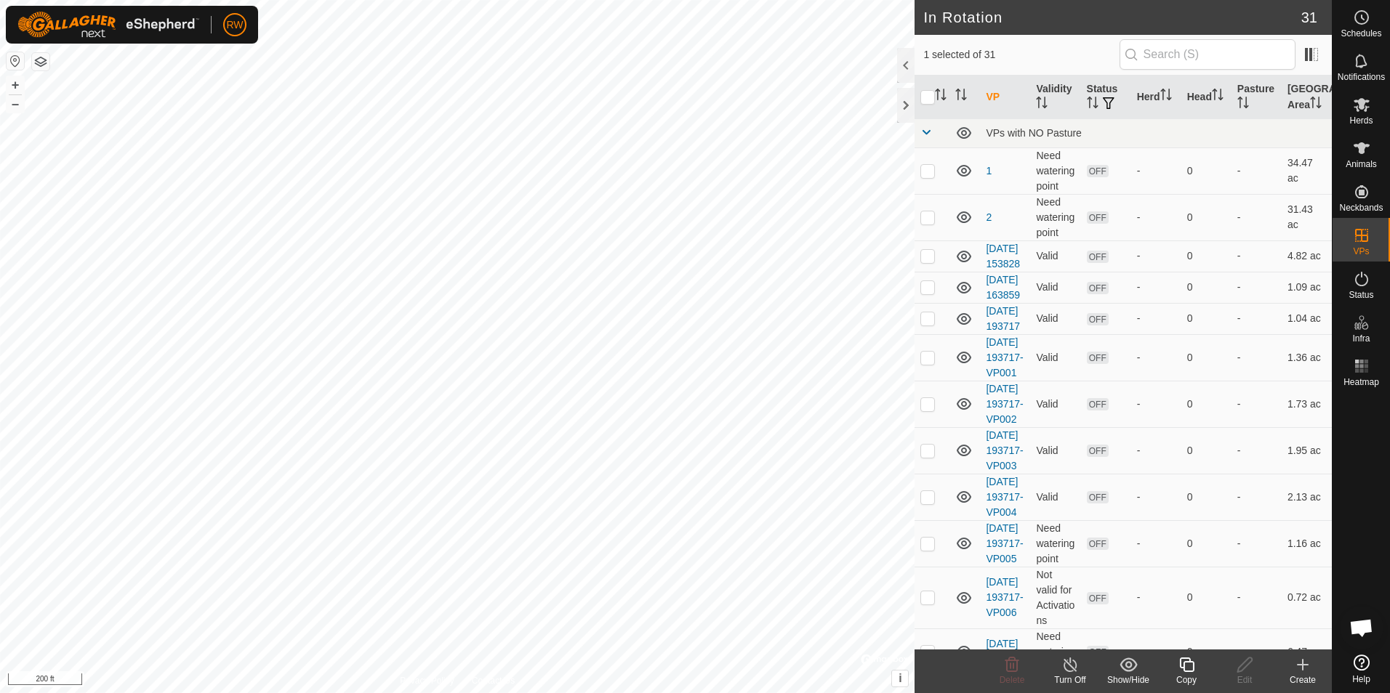
click at [1110, 536] on icon at bounding box center [1302, 664] width 17 height 17
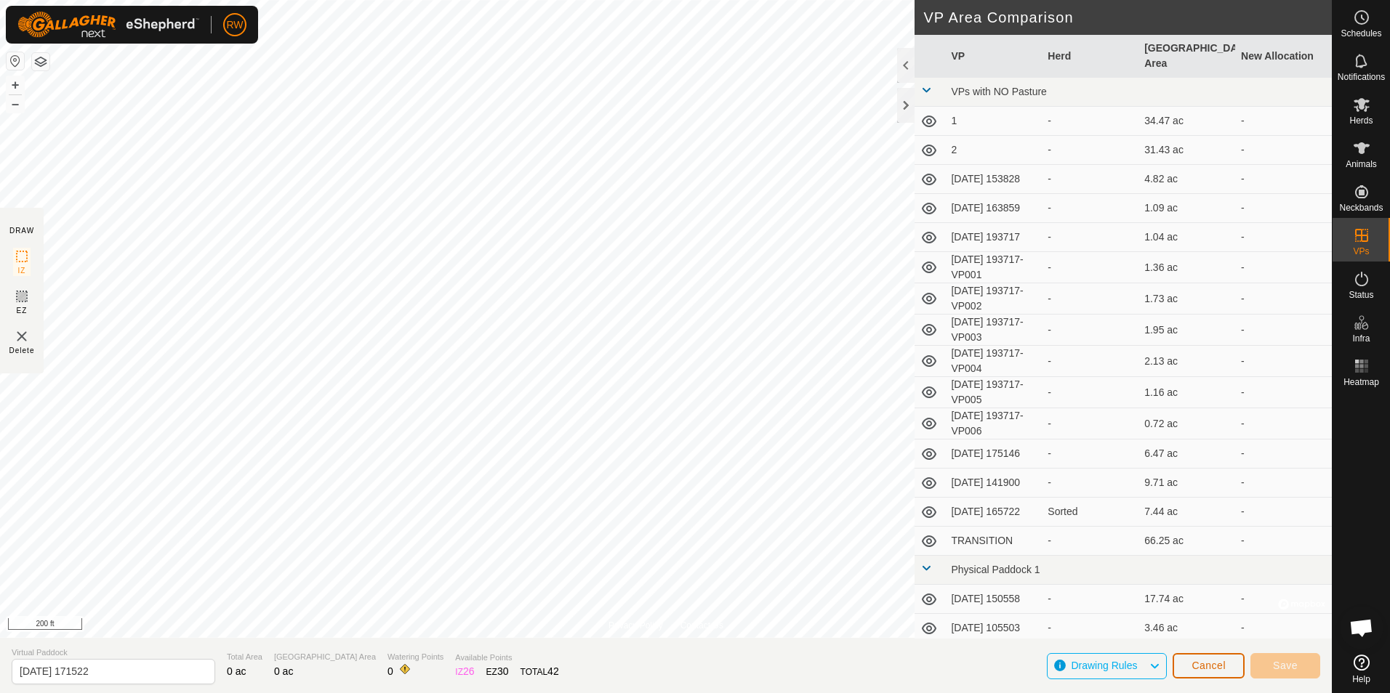
click at [1110, 536] on span "Cancel" at bounding box center [1208, 666] width 34 height 12
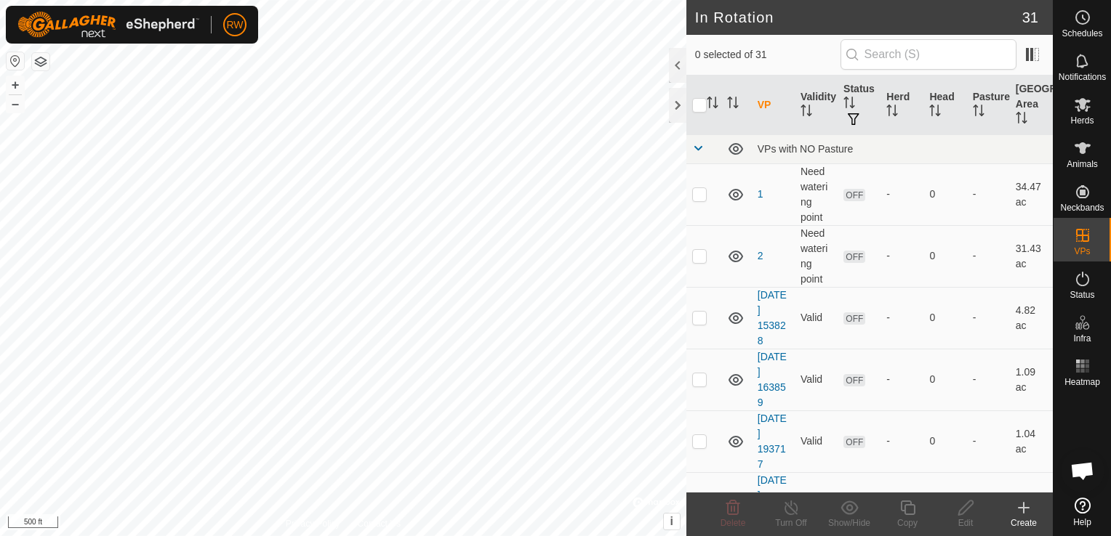
click at [294, 536] on html "RW Schedules Notifications Herds Animals Neckbands VPs Status Infra Heatmap Hel…" at bounding box center [555, 268] width 1111 height 536
checkbox input "false"
checkbox input "true"
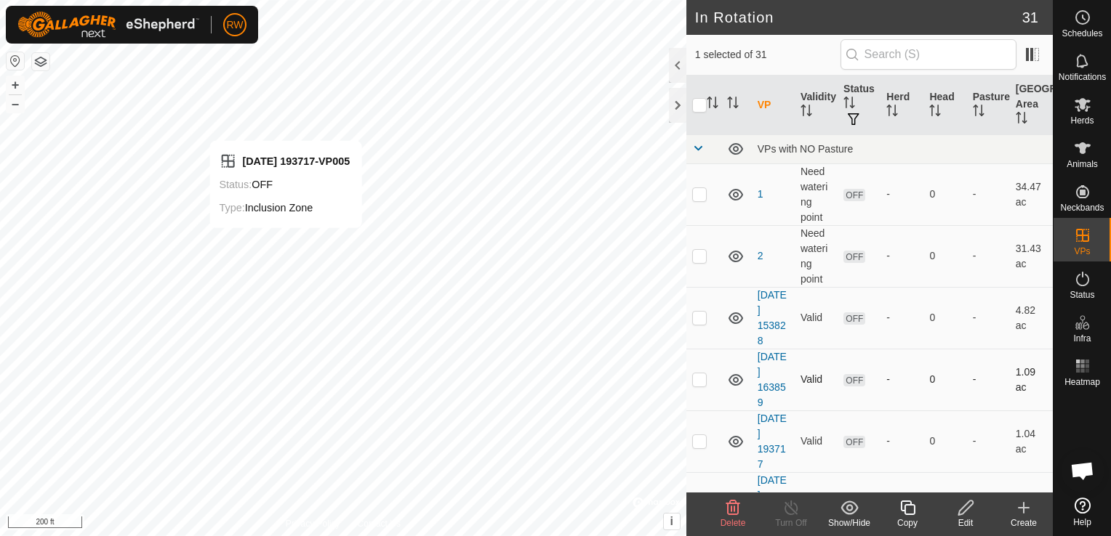
checkbox input "false"
checkbox input "true"
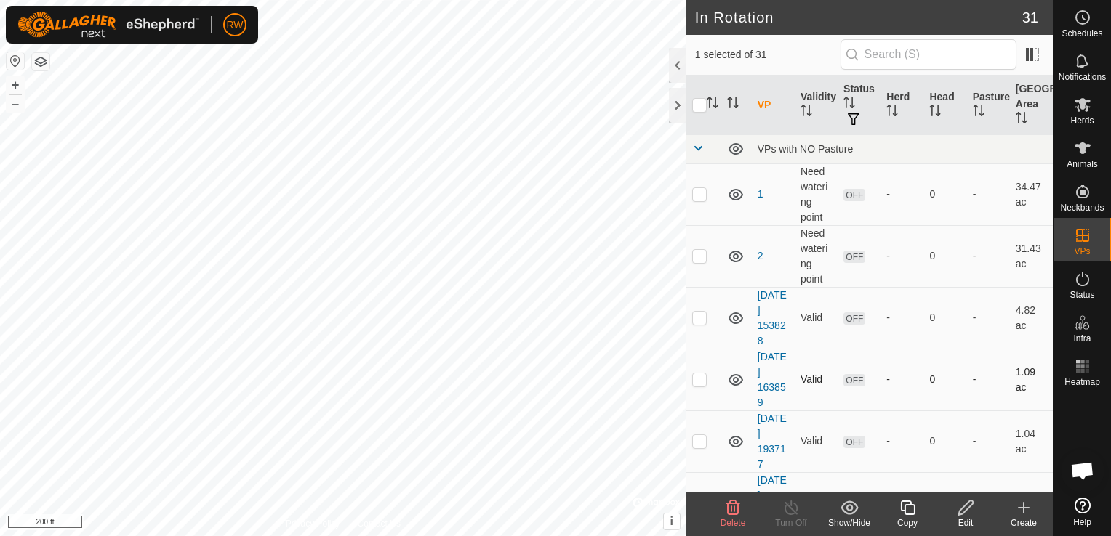
checkbox input "false"
checkbox input "true"
checkbox input "false"
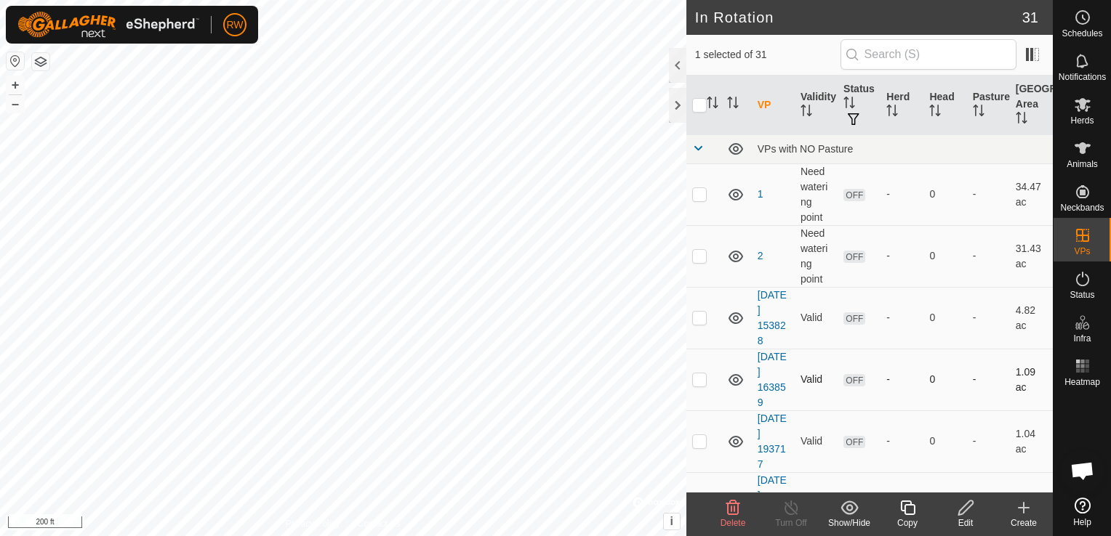
checkbox input "false"
checkbox input "true"
checkbox input "false"
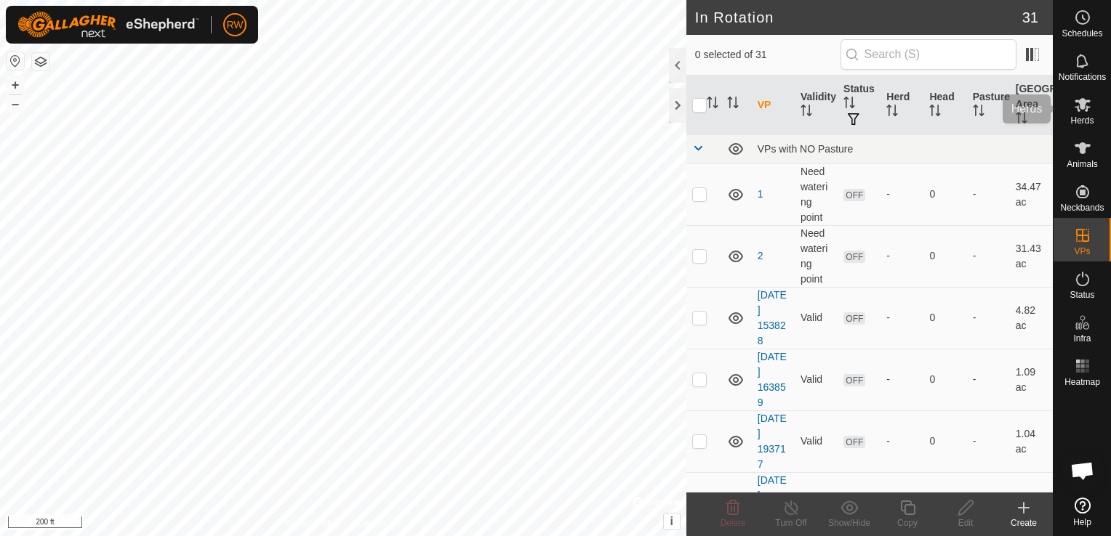
click at [1076, 111] on icon at bounding box center [1081, 104] width 17 height 17
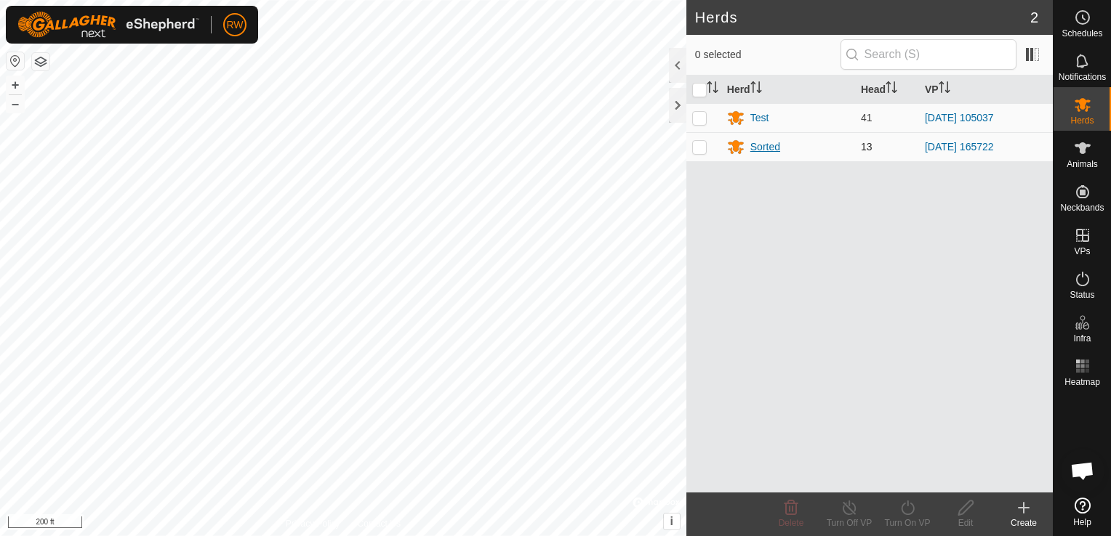
click at [760, 148] on div "Sorted" at bounding box center [765, 147] width 30 height 15
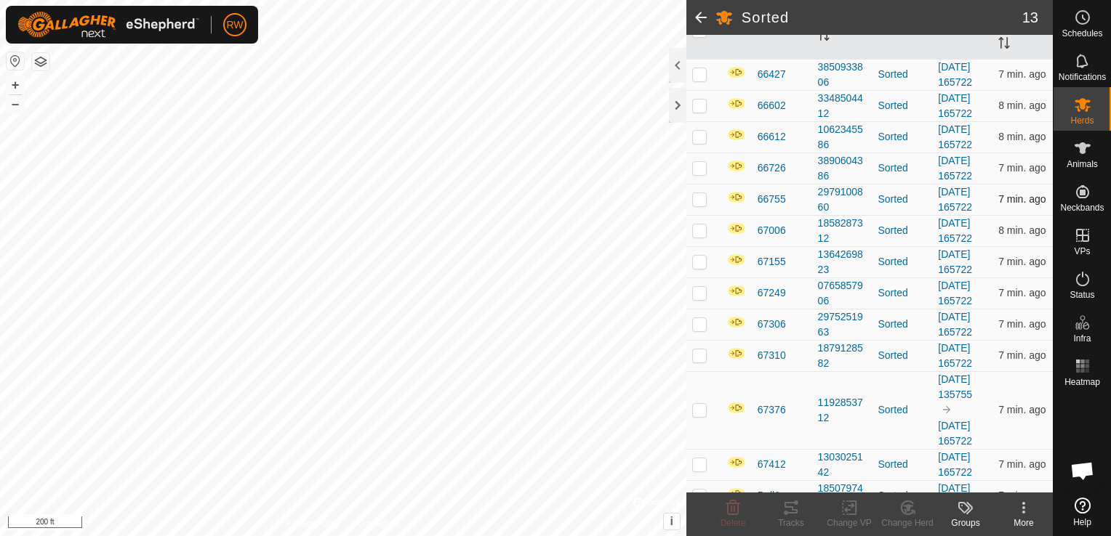
scroll to position [403, 0]
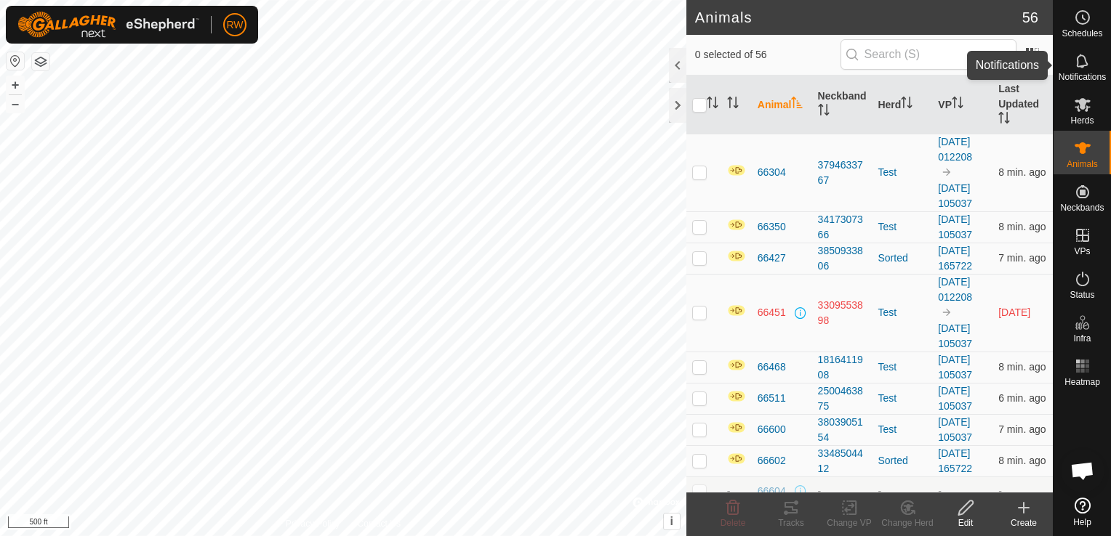
click at [1073, 63] on icon at bounding box center [1081, 60] width 17 height 17
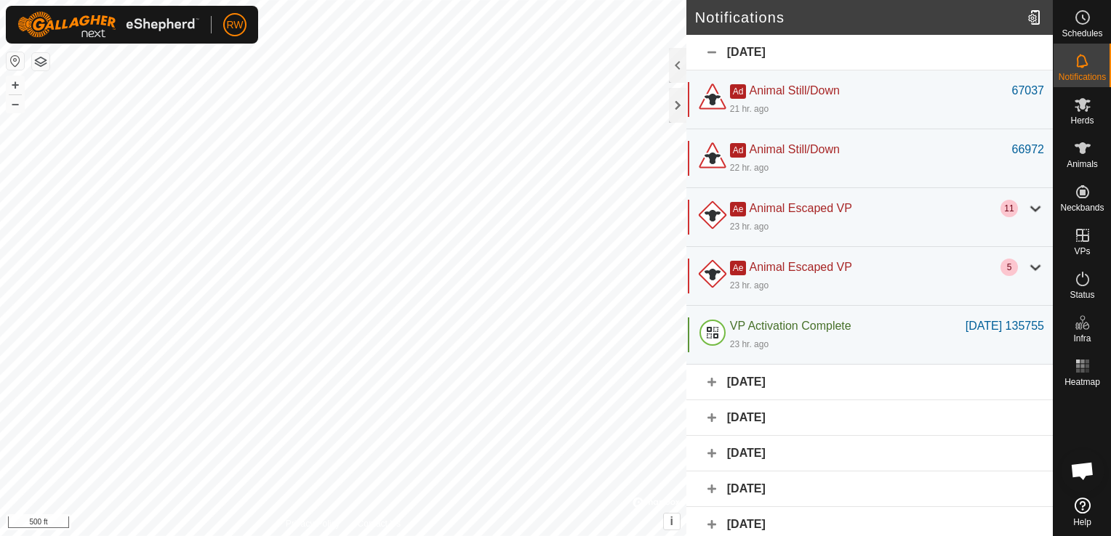
click at [707, 376] on div "October 6, 2025" at bounding box center [869, 383] width 366 height 36
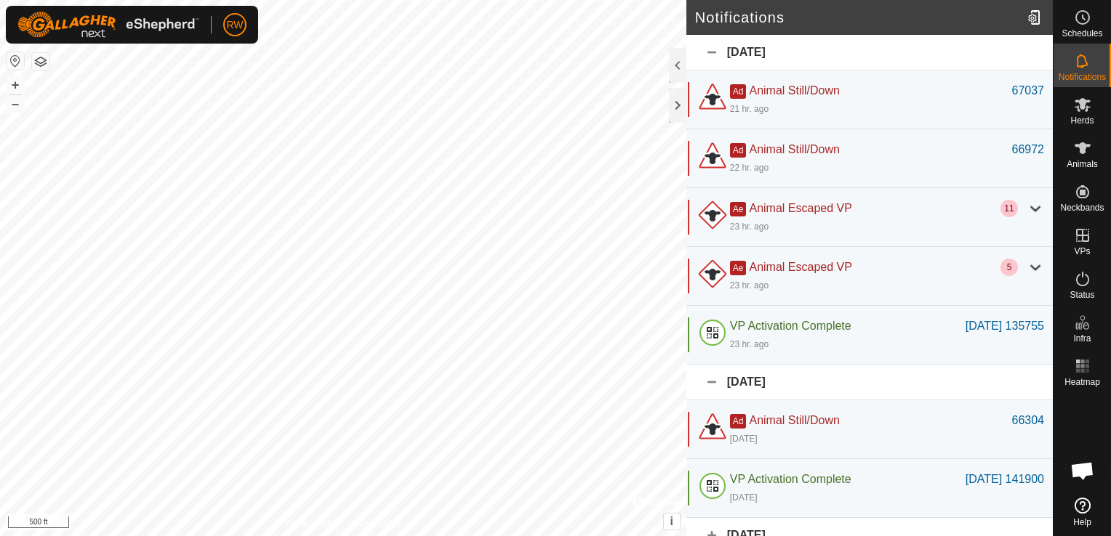
click at [707, 379] on div "October 6, 2025" at bounding box center [869, 383] width 366 height 36
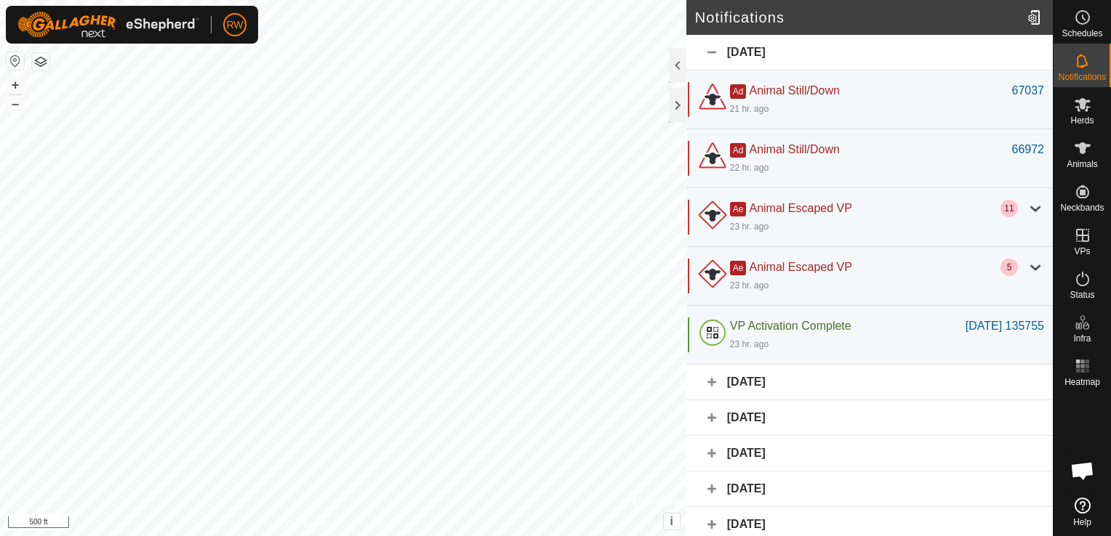
click at [706, 411] on div "October 3, 2025" at bounding box center [869, 418] width 366 height 36
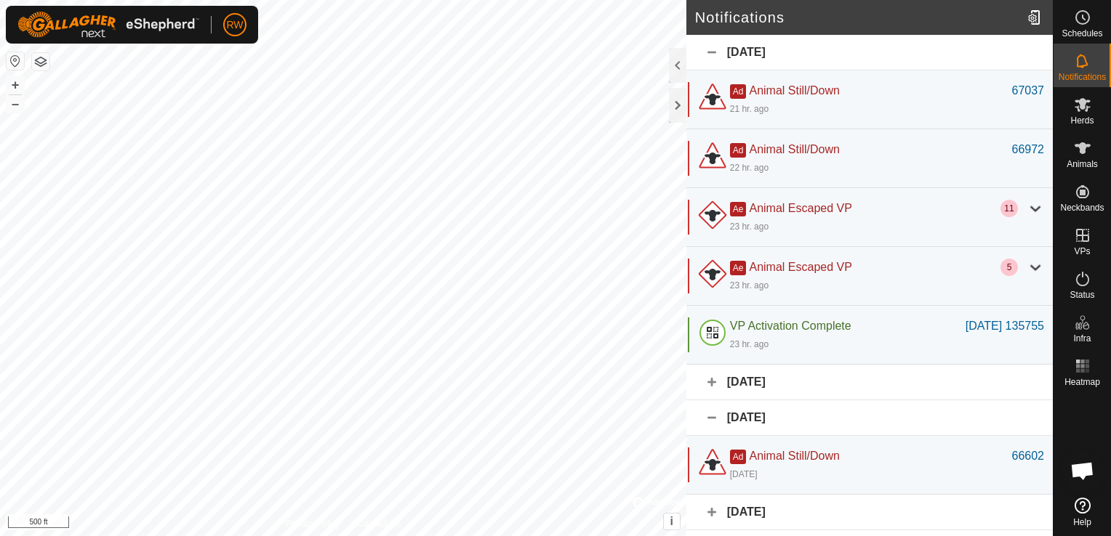
click at [706, 411] on div "October 3, 2025" at bounding box center [869, 418] width 366 height 36
